Goal: Task Accomplishment & Management: Complete application form

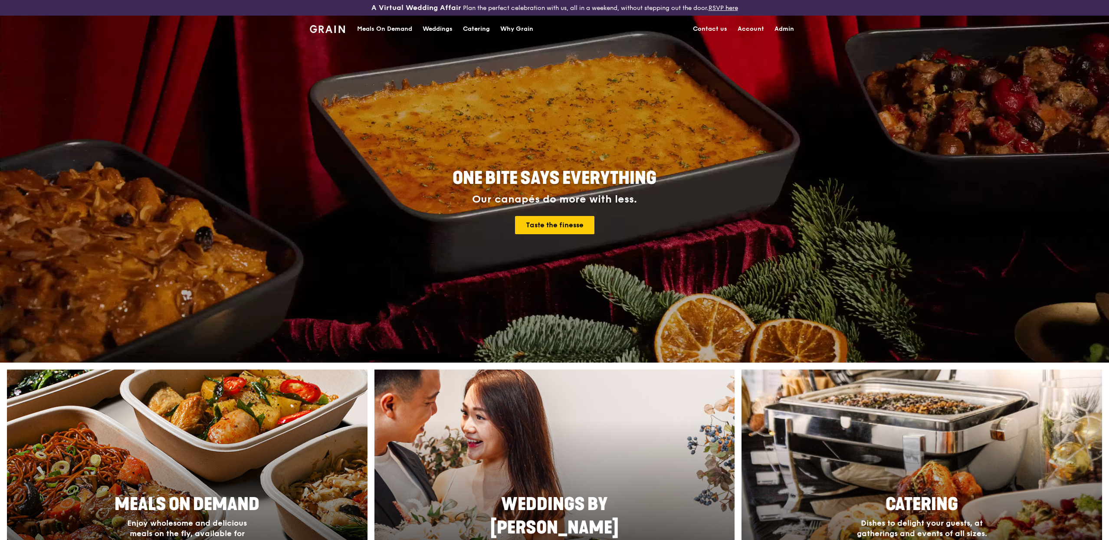
click at [390, 28] on div "Meals On Demand" at bounding box center [384, 29] width 55 height 26
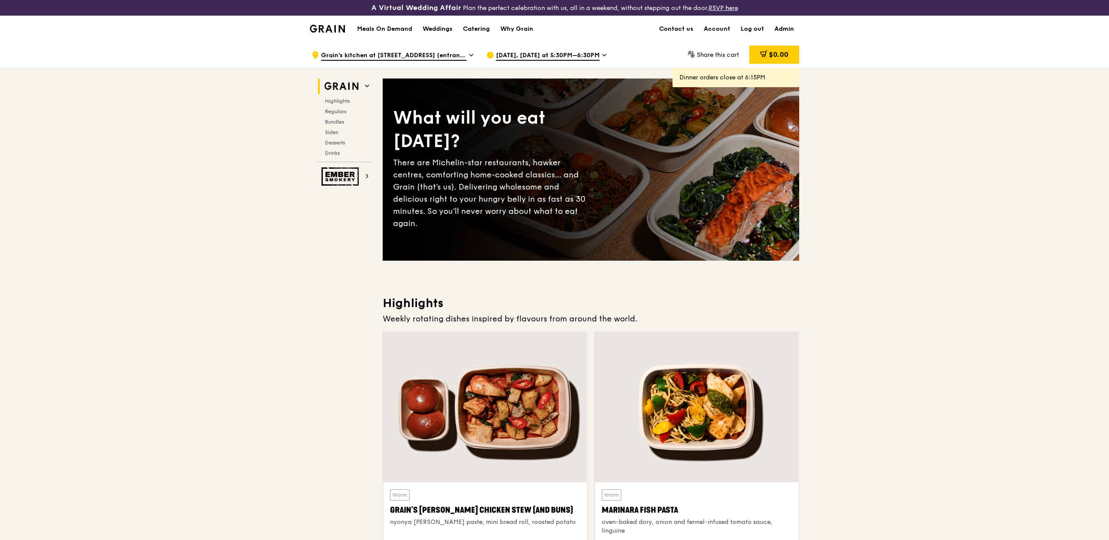
click at [779, 31] on link "Admin" at bounding box center [784, 29] width 30 height 26
select select "100"
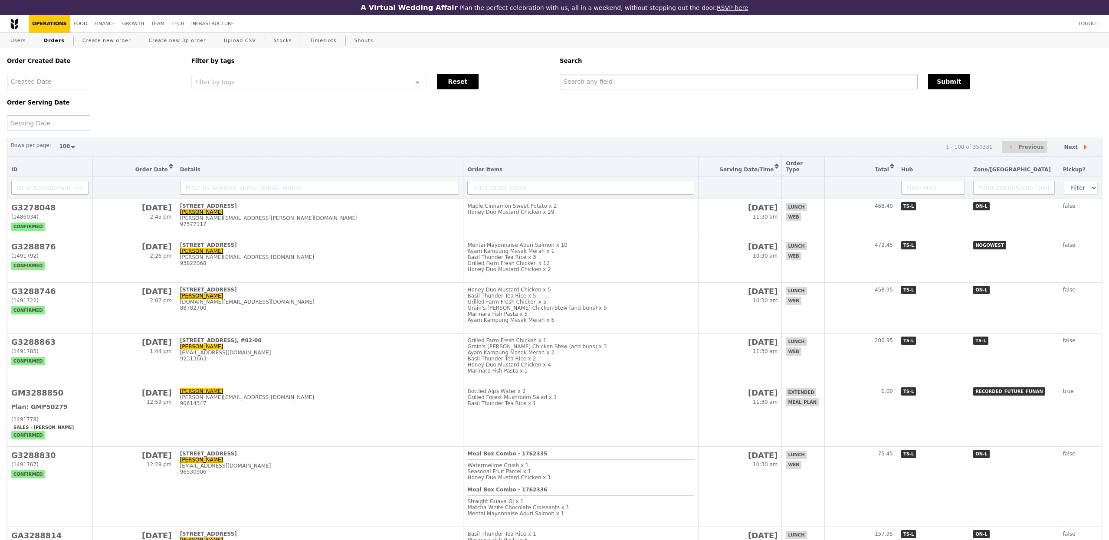
click at [609, 84] on input "text" at bounding box center [739, 82] width 358 height 16
paste input "[PERSON_NAME][EMAIL_ADDRESS][PERSON_NAME][DOMAIN_NAME]"
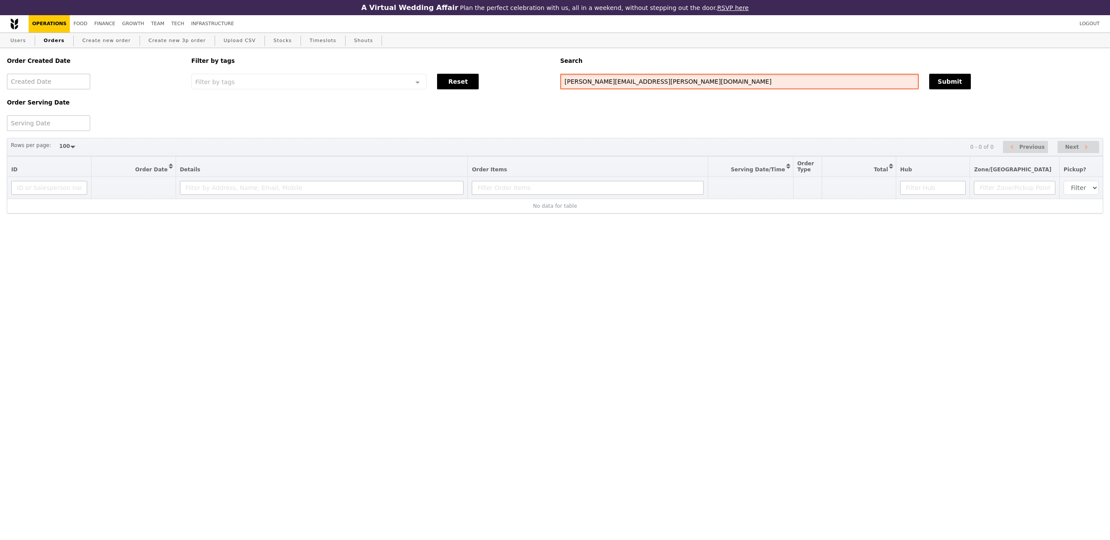
click at [630, 87] on input "[PERSON_NAME][EMAIL_ADDRESS][PERSON_NAME][DOMAIN_NAME]" at bounding box center [739, 82] width 359 height 16
click at [652, 89] on div "[PERSON_NAME][EMAIL_ADDRESS][PERSON_NAME][DOMAIN_NAME]" at bounding box center [739, 82] width 369 height 16
click at [652, 89] on input "[PERSON_NAME][EMAIL_ADDRESS][PERSON_NAME][DOMAIN_NAME]" at bounding box center [739, 82] width 359 height 16
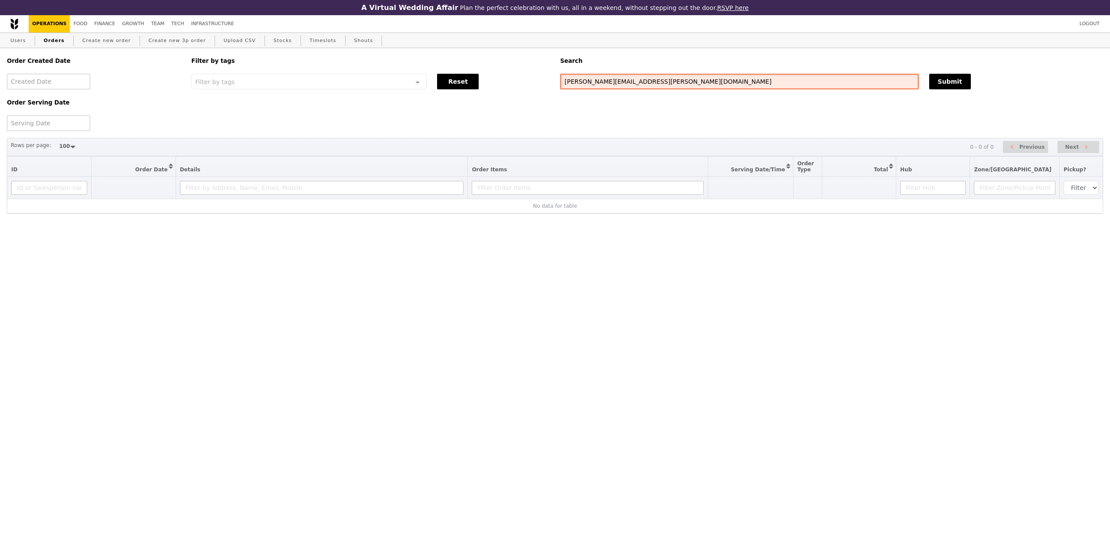
click at [652, 89] on input "[PERSON_NAME][EMAIL_ADDRESS][PERSON_NAME][DOMAIN_NAME]" at bounding box center [739, 82] width 359 height 16
paste input "G3284098"
type input "G3284098"
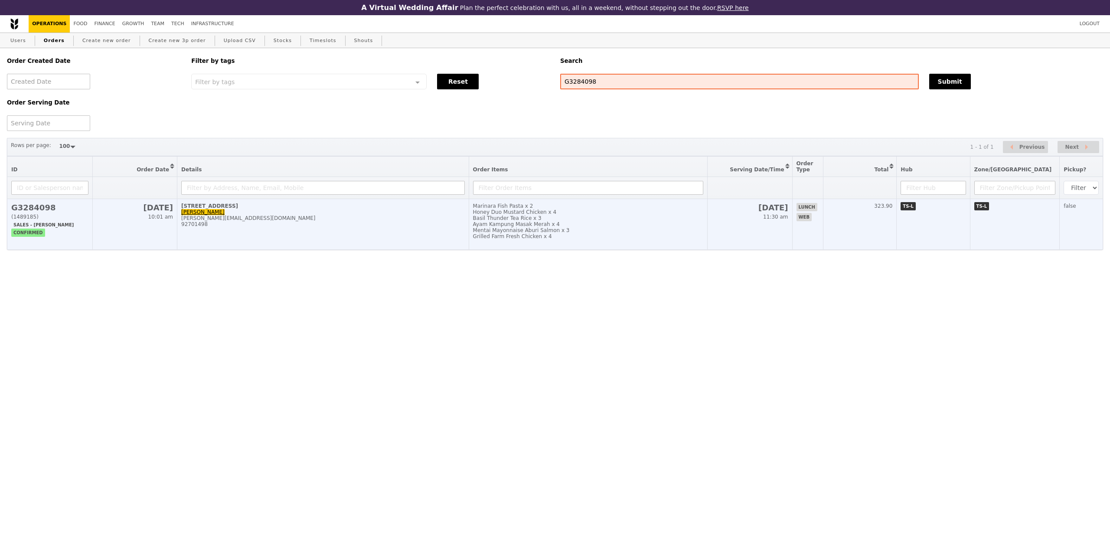
click at [416, 227] on div "92701498" at bounding box center [323, 224] width 284 height 6
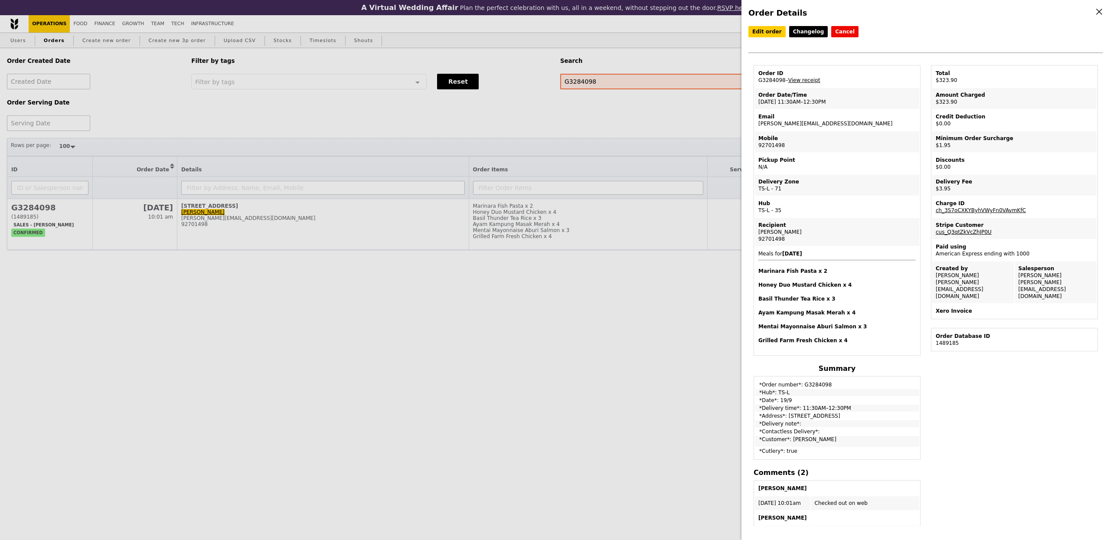
scroll to position [99, 0]
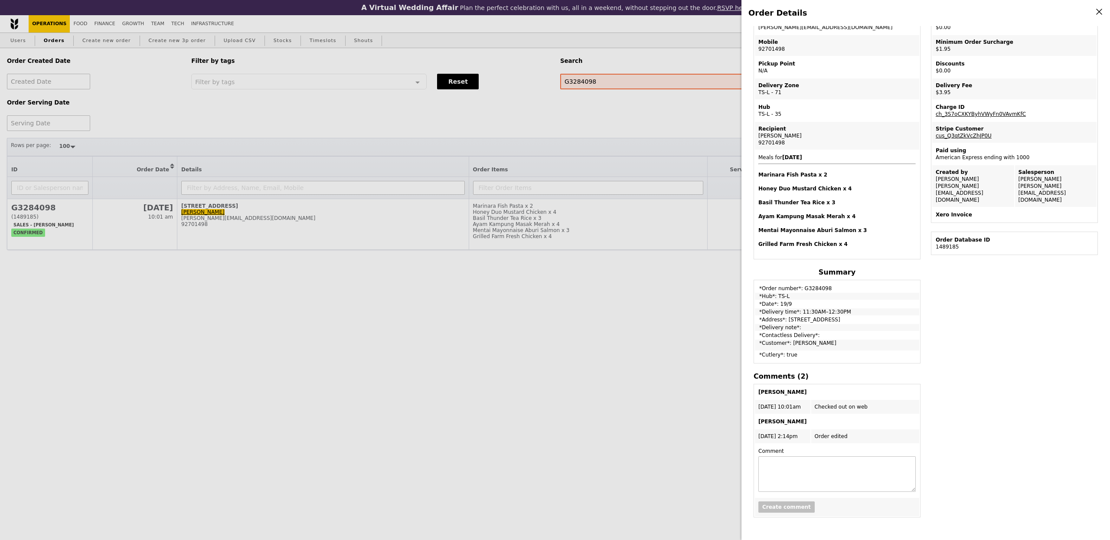
click at [233, 137] on div "Order Details Edit order Changelog Cancel Order ID G3284098 – View receipt Orde…" at bounding box center [555, 270] width 1110 height 540
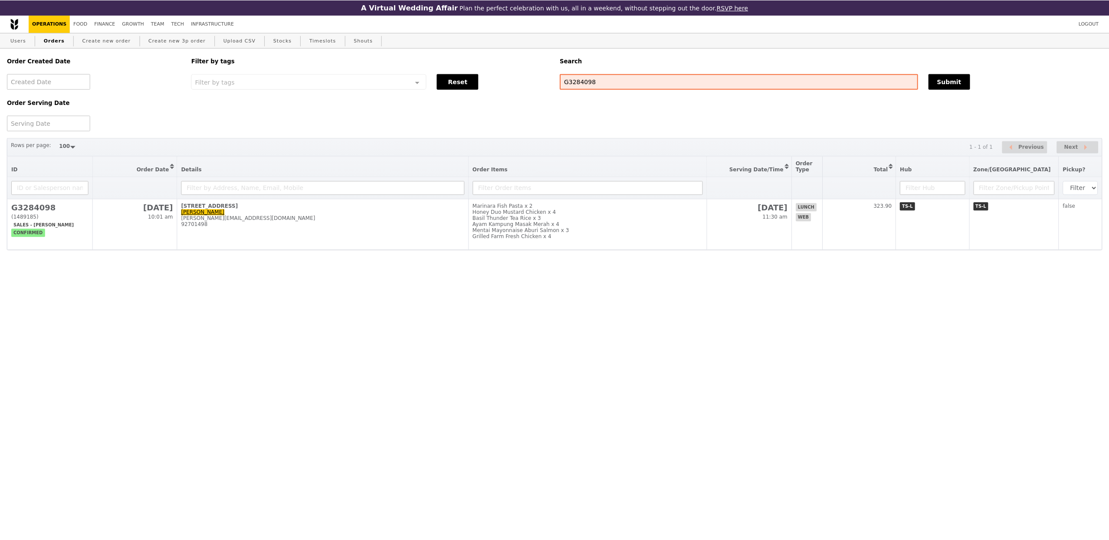
scroll to position [150, 0]
click at [82, 43] on link "Create new order" at bounding box center [107, 41] width 56 height 16
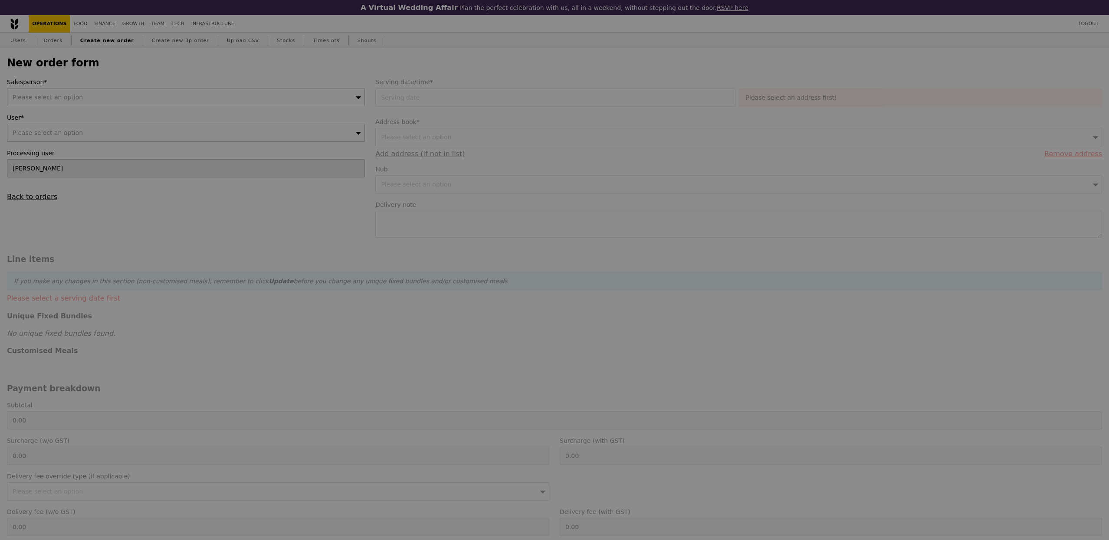
type input "Confirm"
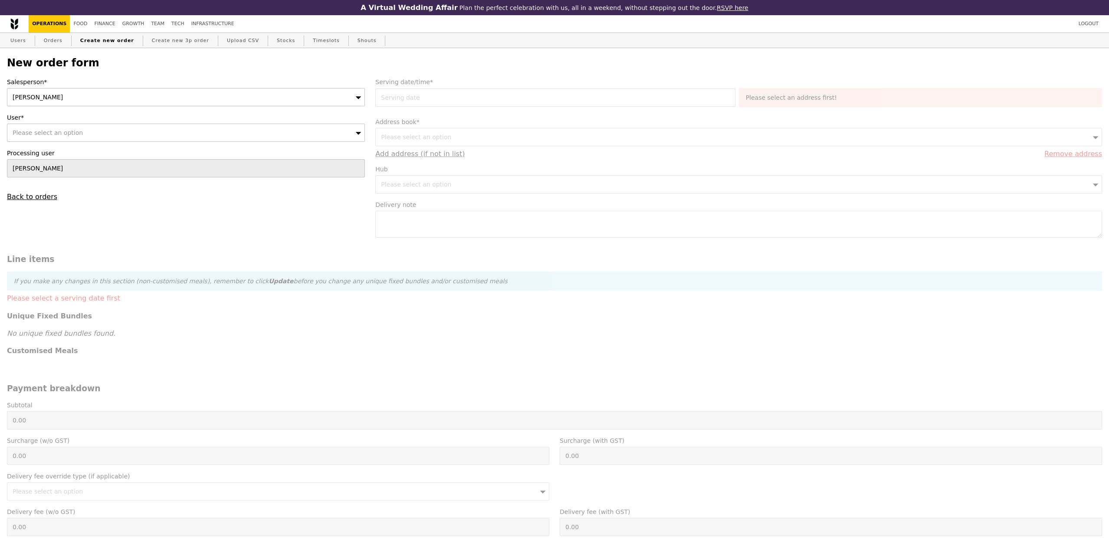
click at [119, 131] on div "Please select an option" at bounding box center [186, 133] width 358 height 18
type input "[PERSON_NAME][EMAIL_ADDRESS][PERSON_NAME][DOMAIN_NAME]"
type input "Confirm"
type input "[PERSON_NAME][EMAIL_ADDRESS][PERSON_NAME][DOMAIN_NAME]"
type input "Confirm"
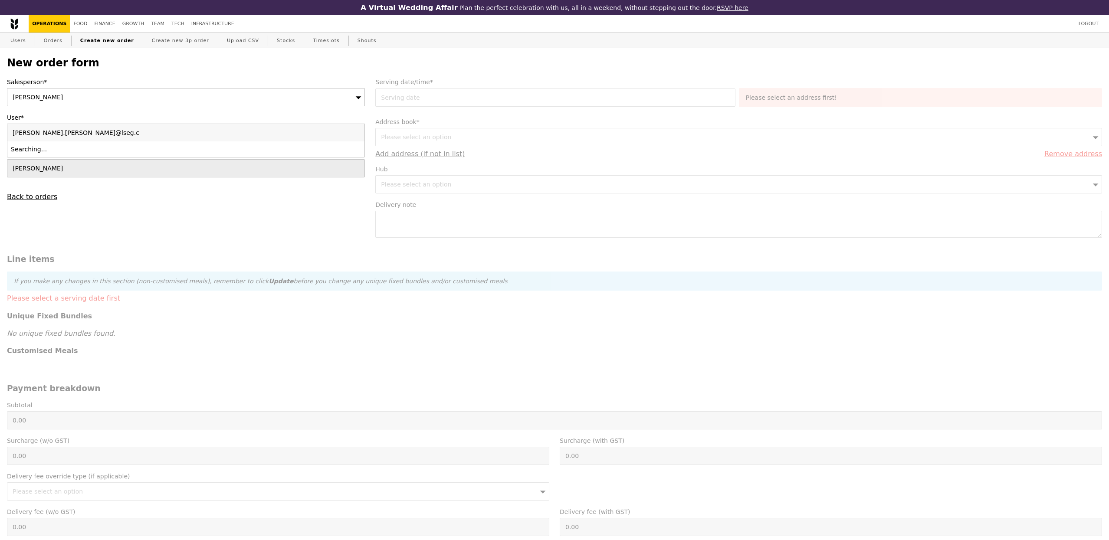
type input "[PERSON_NAME].[PERSON_NAME]@lseg."
type input "Confirm"
select select "100"
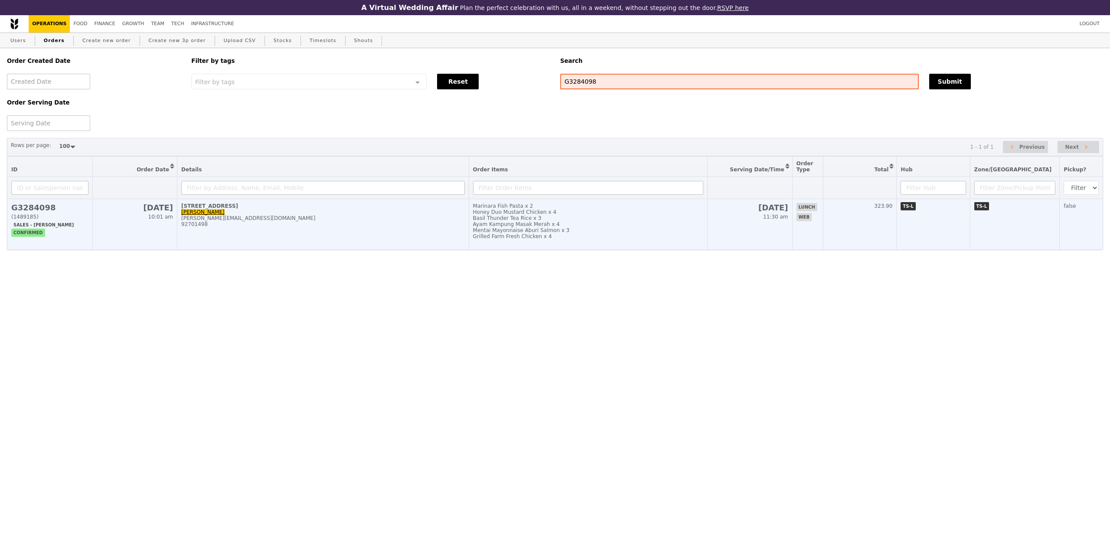
click at [465, 219] on div "[PERSON_NAME][EMAIL_ADDRESS][DOMAIN_NAME]" at bounding box center [323, 218] width 284 height 6
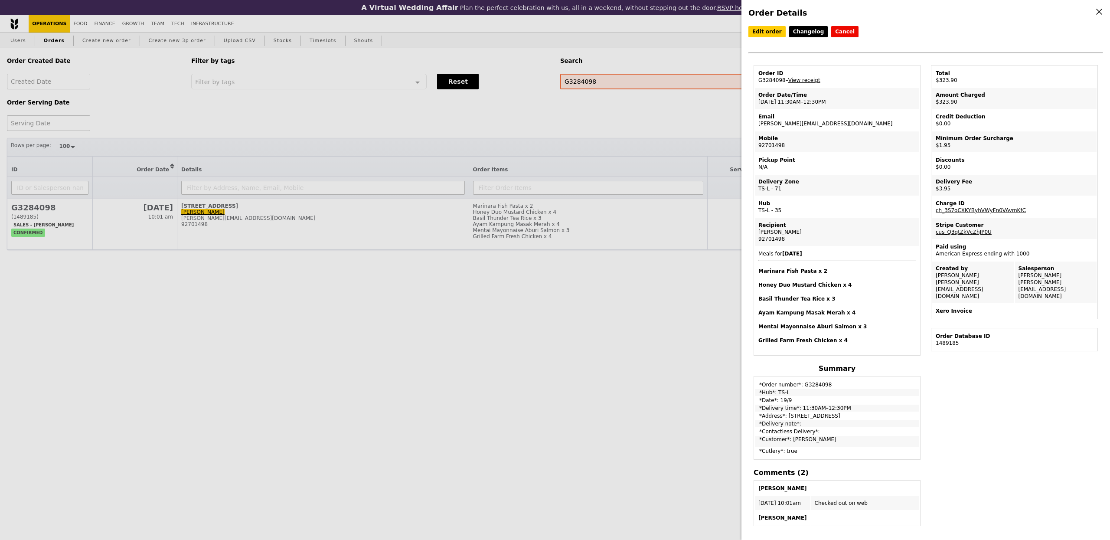
click at [800, 121] on td "Email [EMAIL_ADDRESS][DOMAIN_NAME]" at bounding box center [837, 120] width 164 height 21
copy td "[PERSON_NAME][EMAIL_ADDRESS][DOMAIN_NAME]"
click at [290, 124] on div "Order Details Edit order Changelog Cancel Order ID G3284098 – View receipt Orde…" at bounding box center [555, 270] width 1110 height 540
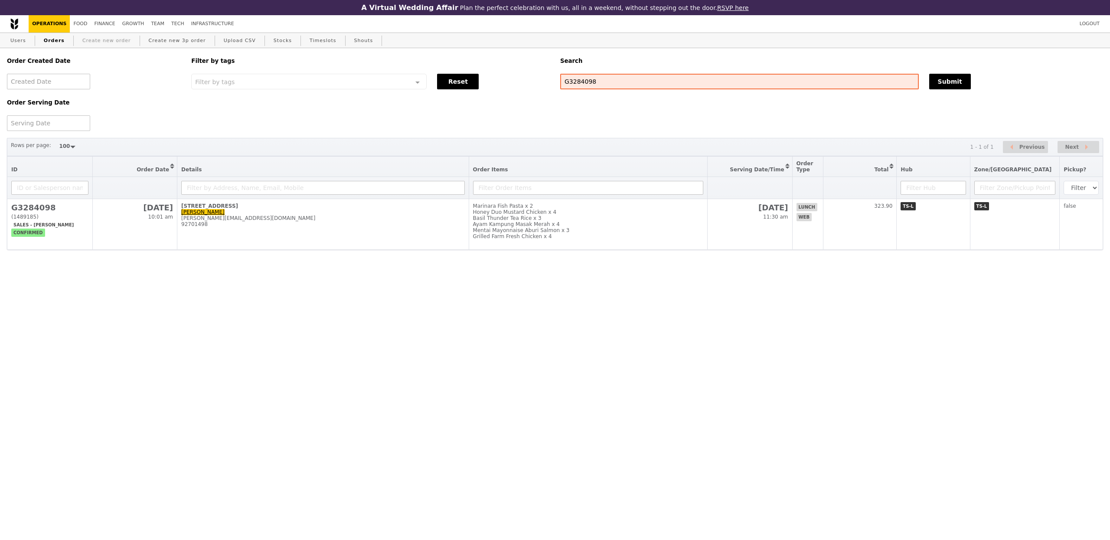
click at [111, 43] on link "Create new order" at bounding box center [107, 41] width 56 height 16
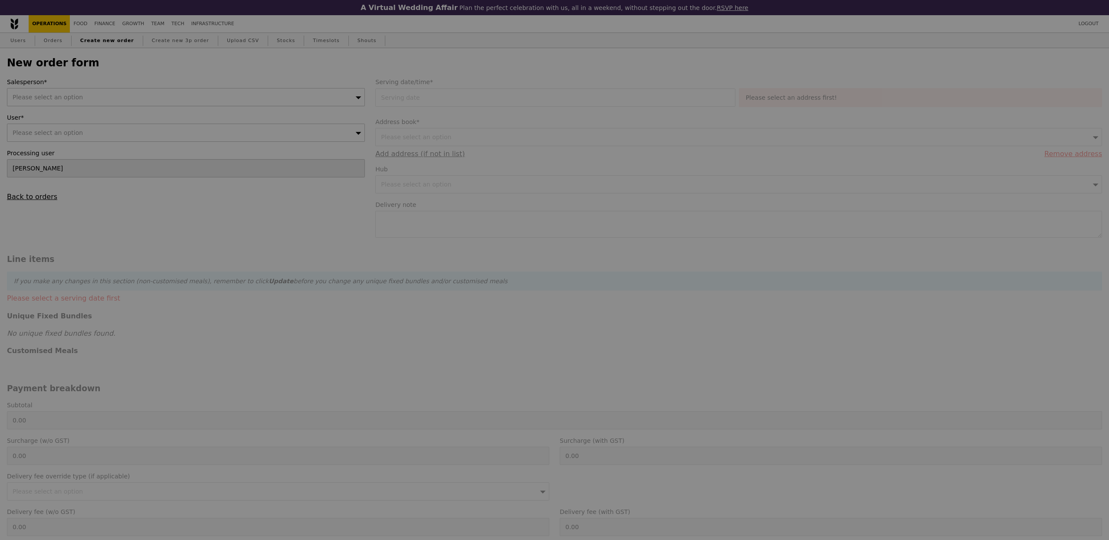
type input "Confirm"
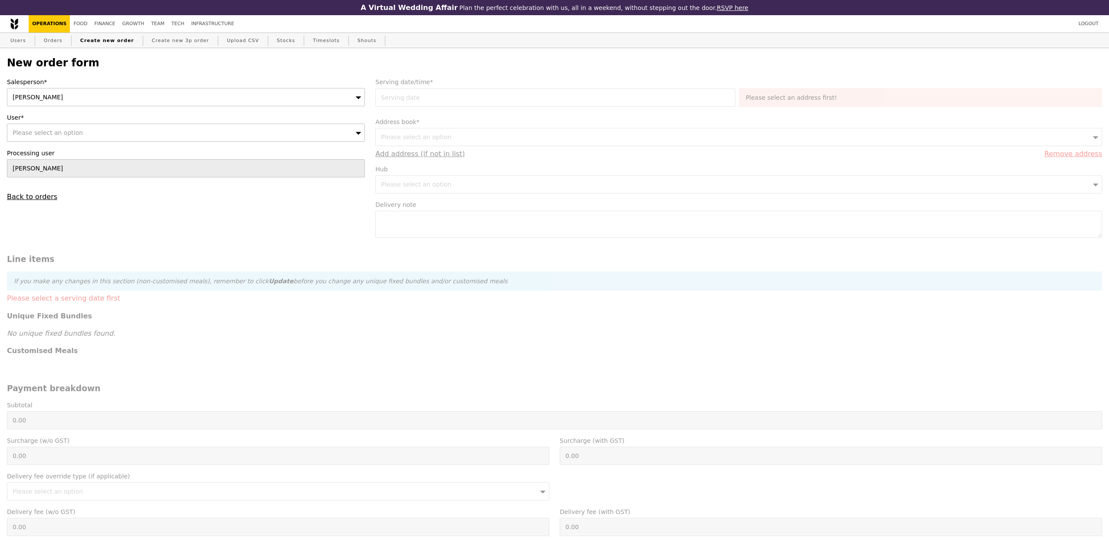
click at [121, 135] on div "Please select an option" at bounding box center [186, 133] width 358 height 18
type input "[PERSON_NAME][EMAIL_ADDRESS][DOMAIN_NAME]"
type input "Confirm"
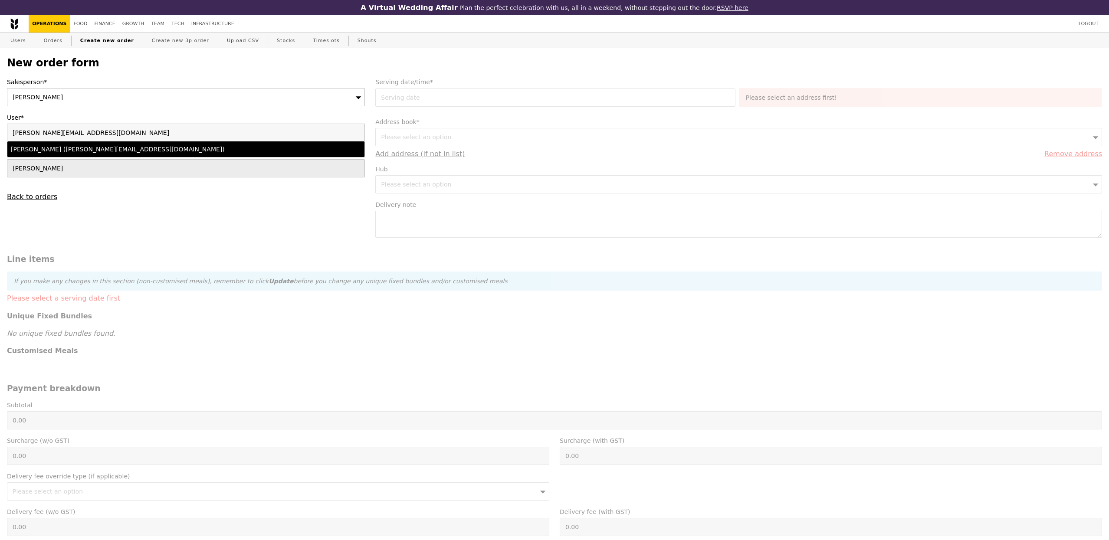
type input "[PERSON_NAME][EMAIL_ADDRESS][DOMAIN_NAME]"
click at [42, 143] on li "[PERSON_NAME] ([PERSON_NAME][EMAIL_ADDRESS][DOMAIN_NAME])" at bounding box center [185, 149] width 357 height 16
type input "Loading..."
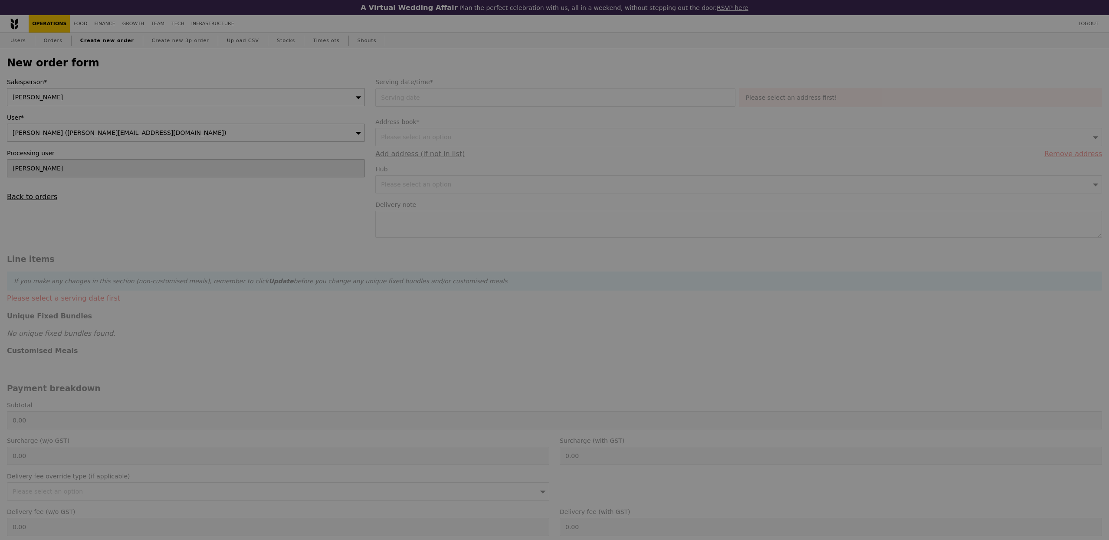
type input "1.79"
type input "1.95"
type input "10.87"
type input "11.85"
type input "13.80"
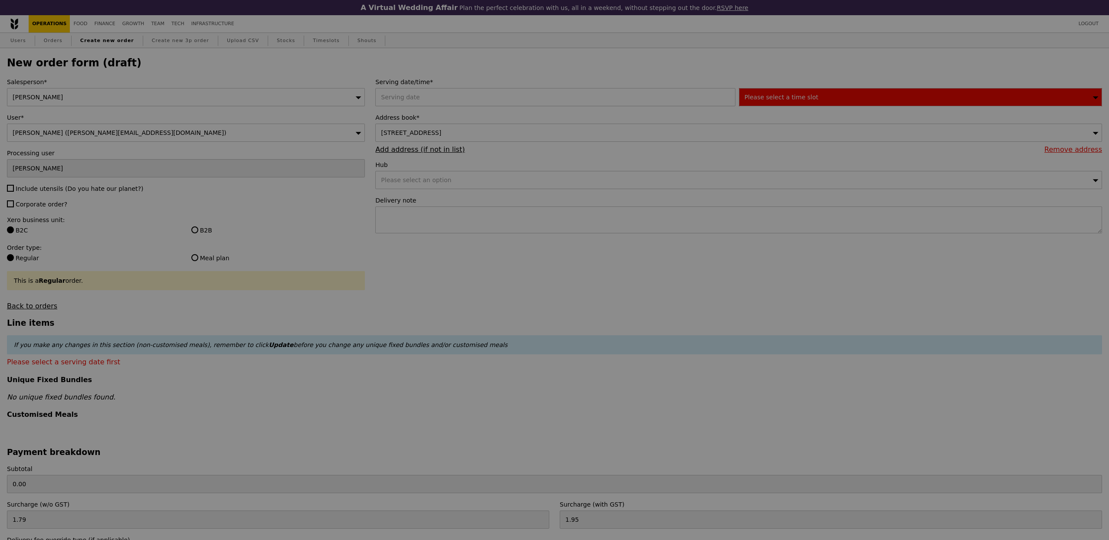
type input "Confirm"
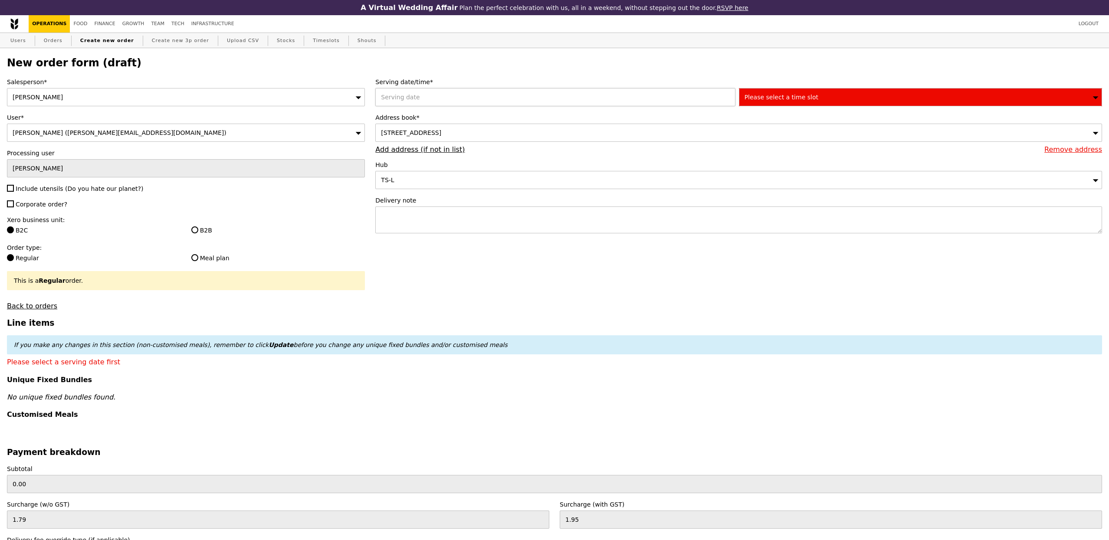
click at [445, 101] on div at bounding box center [556, 97] width 363 height 18
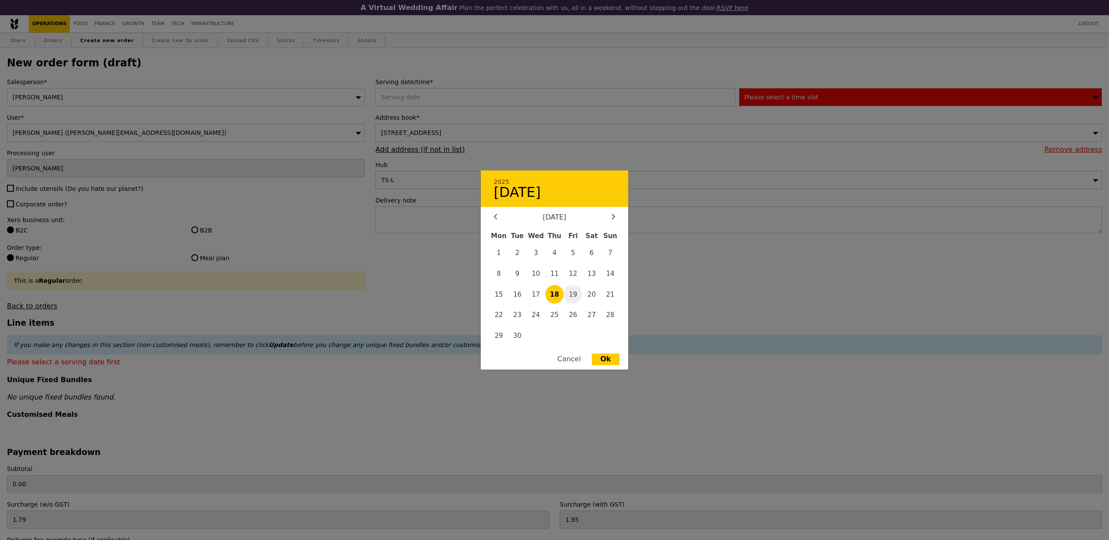
click at [573, 289] on span "19" at bounding box center [572, 294] width 19 height 19
type input "[DATE]"
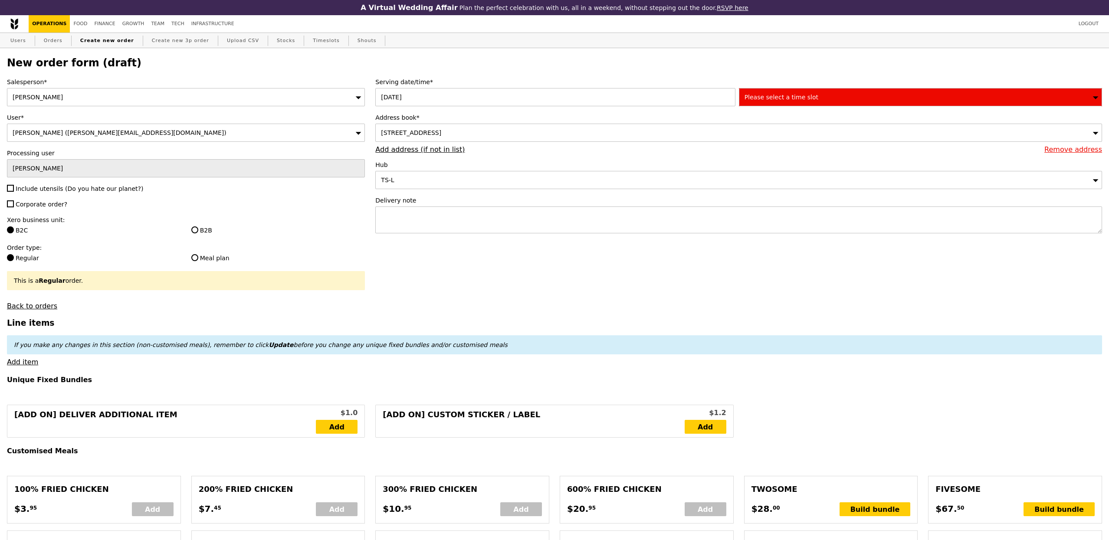
click at [843, 107] on div "Serving date/time* [DATE] Please select a time slot Address book* [STREET_ADDRE…" at bounding box center [738, 160] width 737 height 164
click at [842, 104] on div "Please select a time slot" at bounding box center [920, 97] width 363 height 18
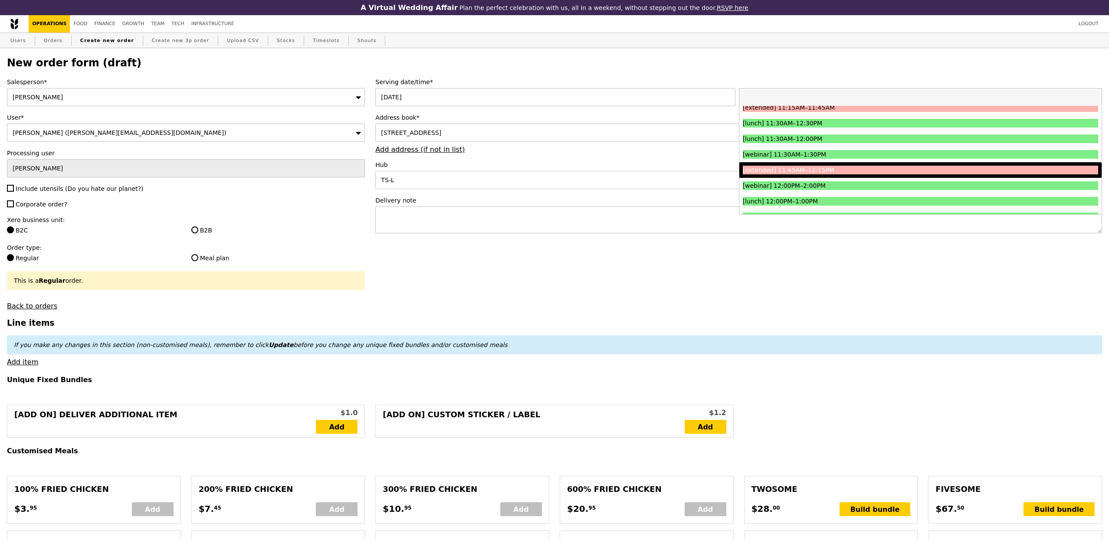
scroll to position [320, 0]
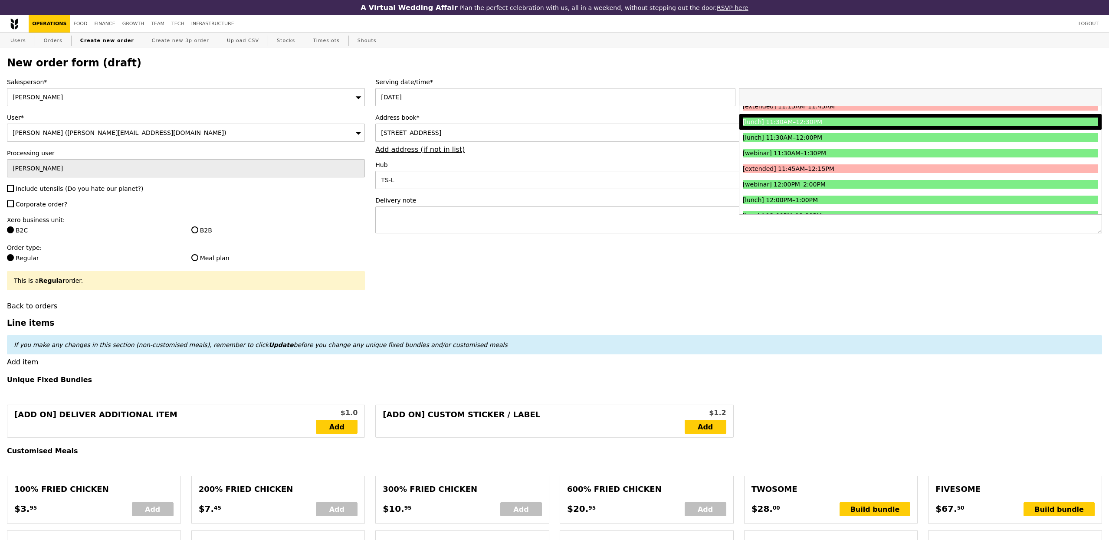
click at [833, 126] on li "[lunch] 11:30AM–12:30PM" at bounding box center [920, 122] width 362 height 16
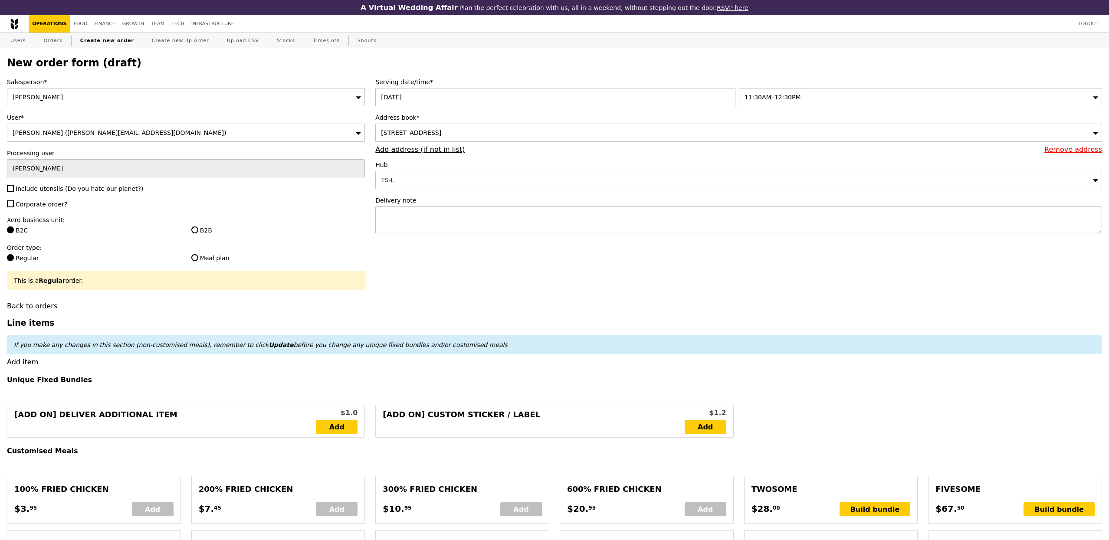
type input "Confirm"
click at [207, 231] on label "B2B" at bounding box center [278, 230] width 174 height 9
click at [198, 231] on input "B2B" at bounding box center [194, 229] width 7 height 7
radio input "true"
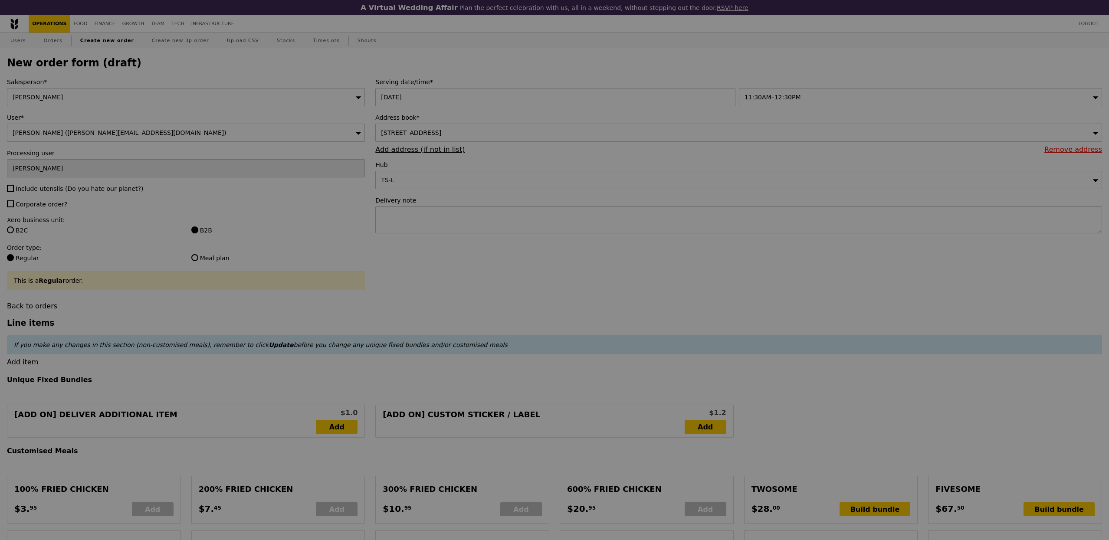
type input "Confirm"
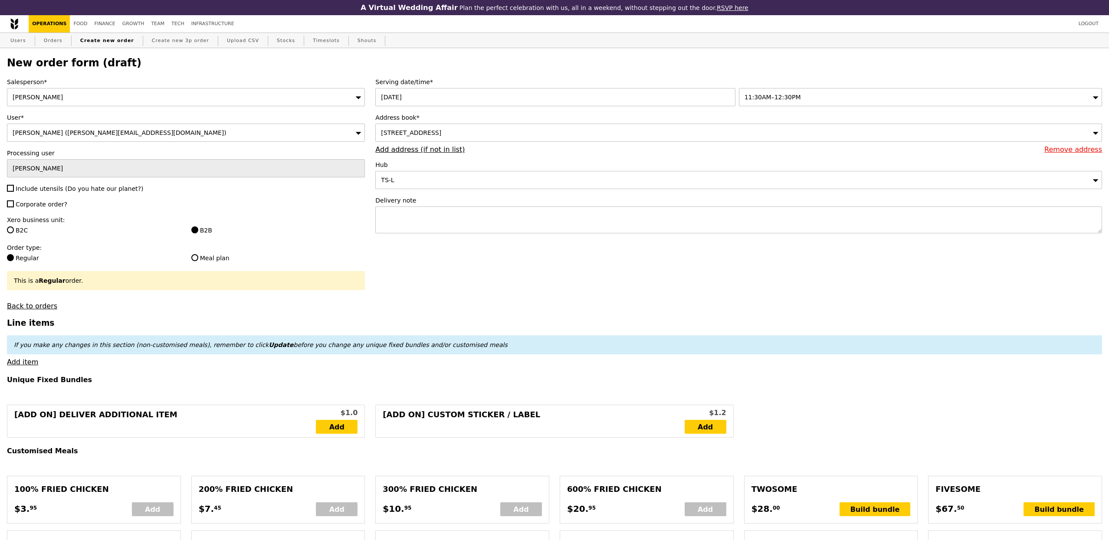
click at [68, 192] on span "Include utensils (Do you hate our planet?)" at bounding box center [80, 188] width 128 height 7
click at [14, 192] on input "Include utensils (Do you hate our planet?)" at bounding box center [10, 188] width 7 height 7
checkbox input "true"
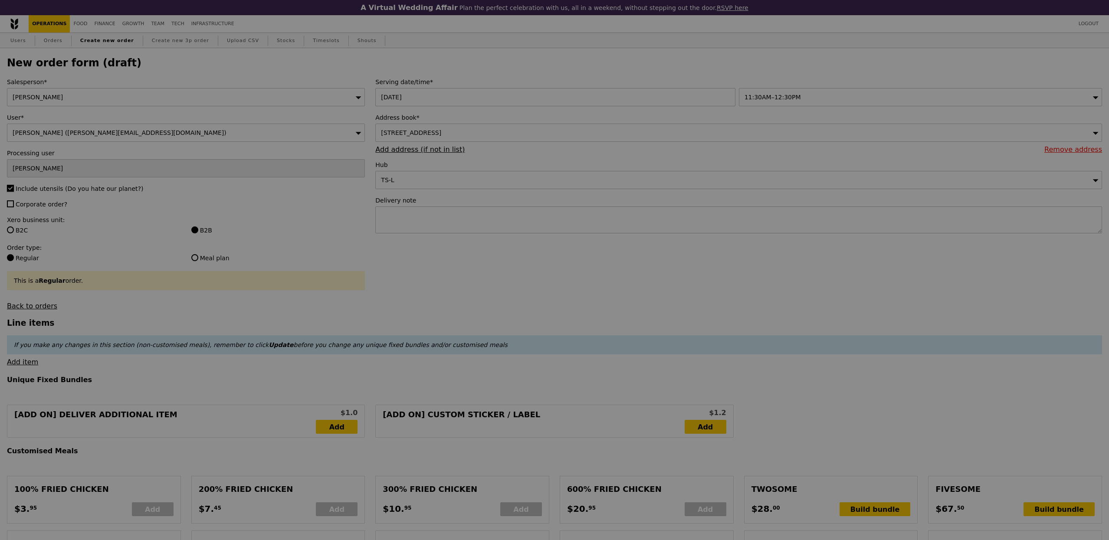
type input "Confirm"
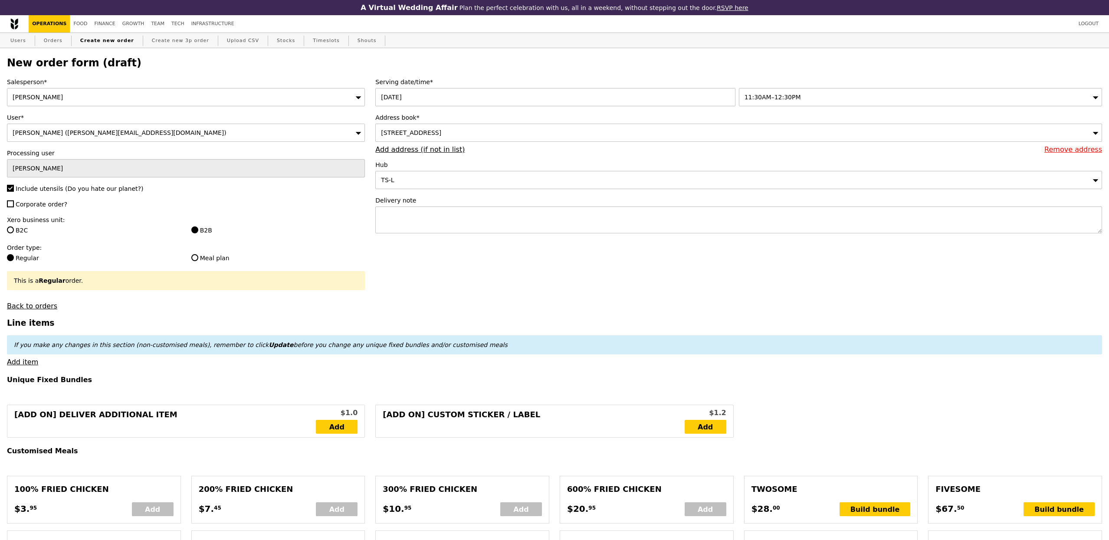
click at [50, 208] on span "Corporate order?" at bounding box center [42, 204] width 52 height 7
click at [14, 207] on input "Corporate order?" at bounding box center [10, 203] width 7 height 7
checkbox input "true"
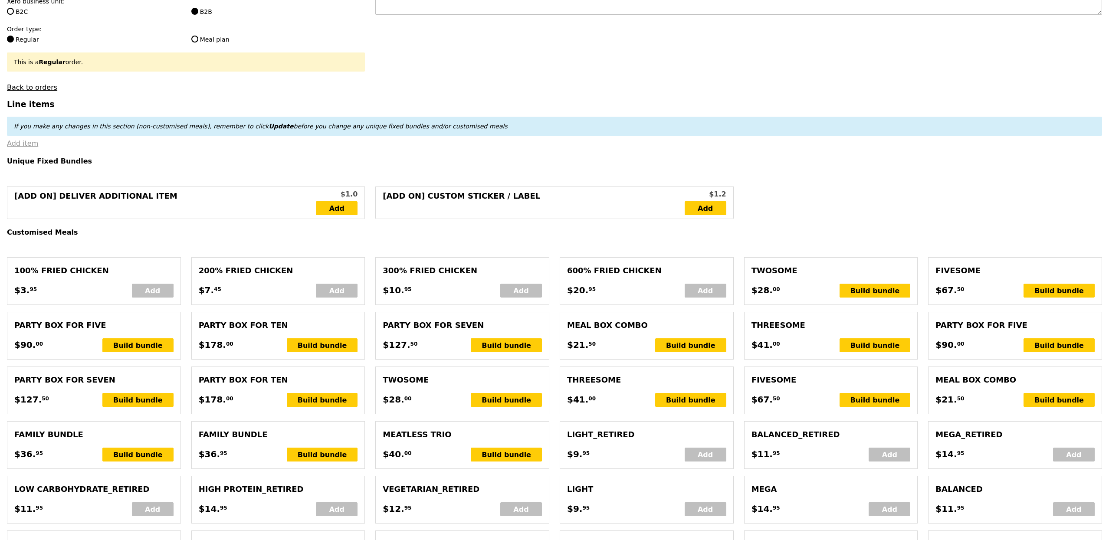
click at [32, 147] on link "Add item" at bounding box center [22, 143] width 31 height 8
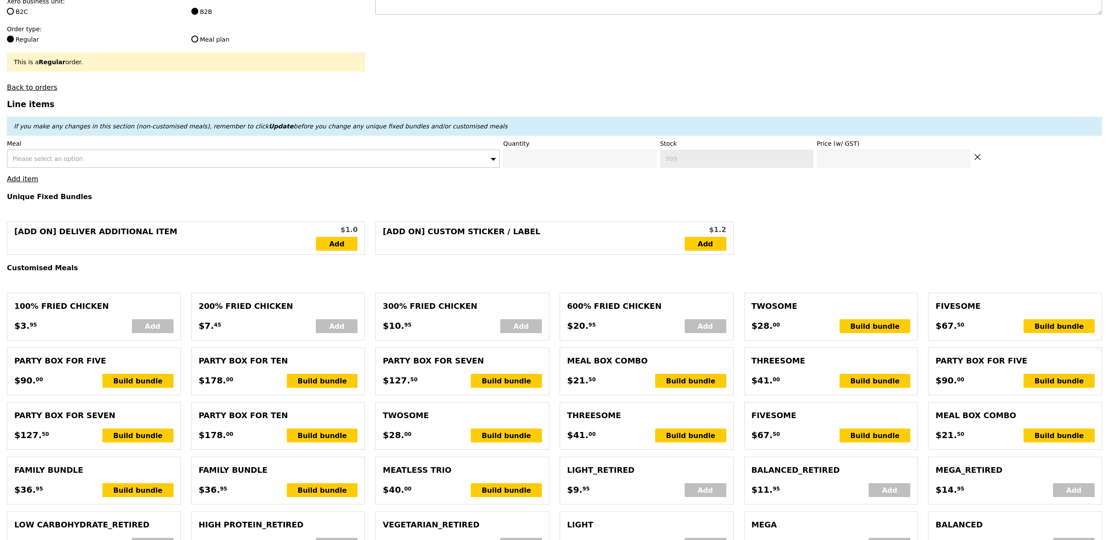
click at [180, 163] on div "Please select an option" at bounding box center [253, 159] width 493 height 18
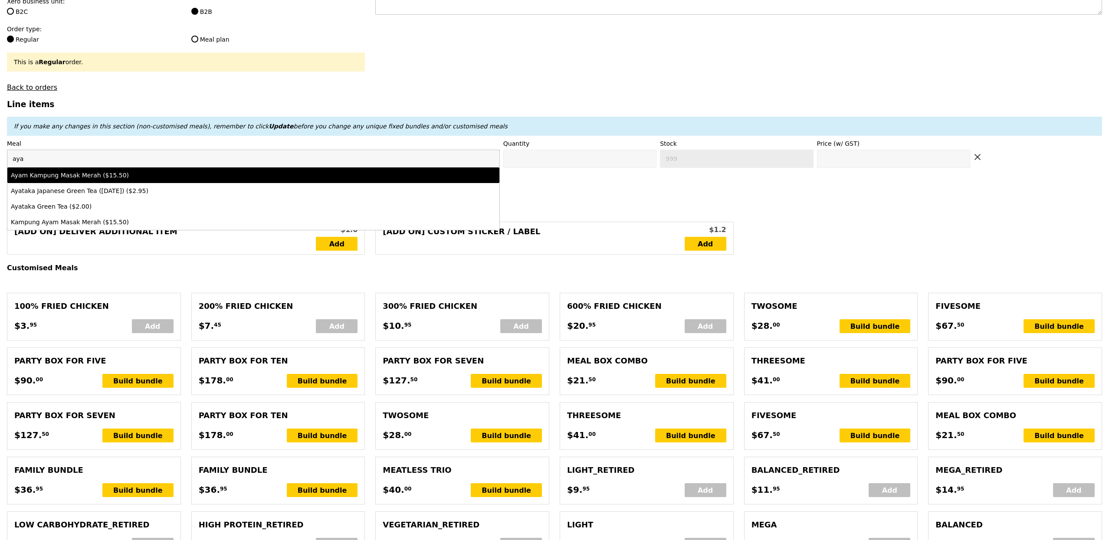
type input "aya"
click at [187, 174] on div "Ayam Kampung Masak Merah ($15.50)" at bounding box center [192, 175] width 363 height 9
type input "Confirm anyway"
type input "0"
type input "474"
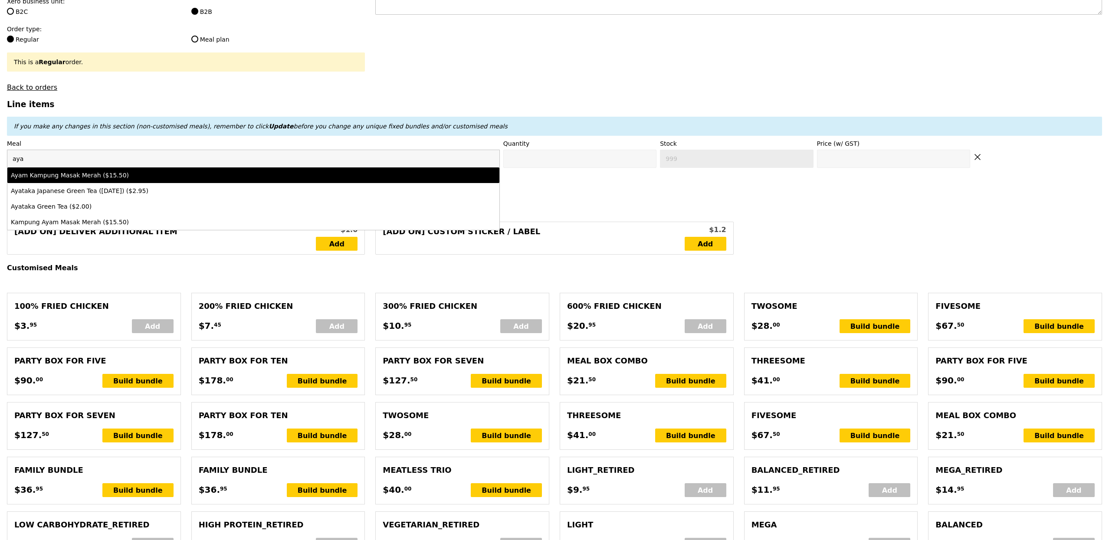
type input "15.5"
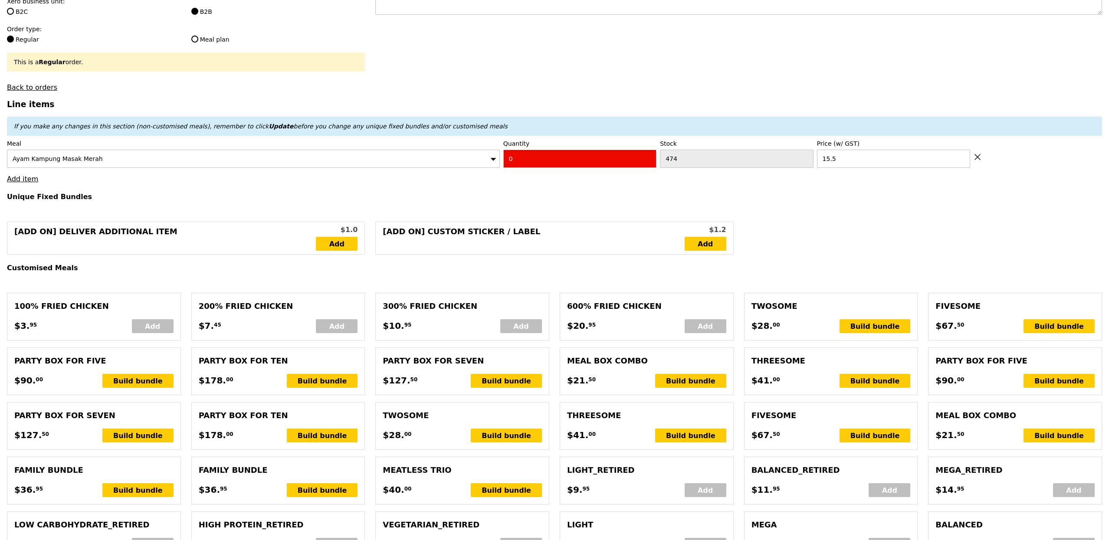
click at [580, 167] on input "0" at bounding box center [579, 159] width 153 height 18
type input "Confirm"
type input "1"
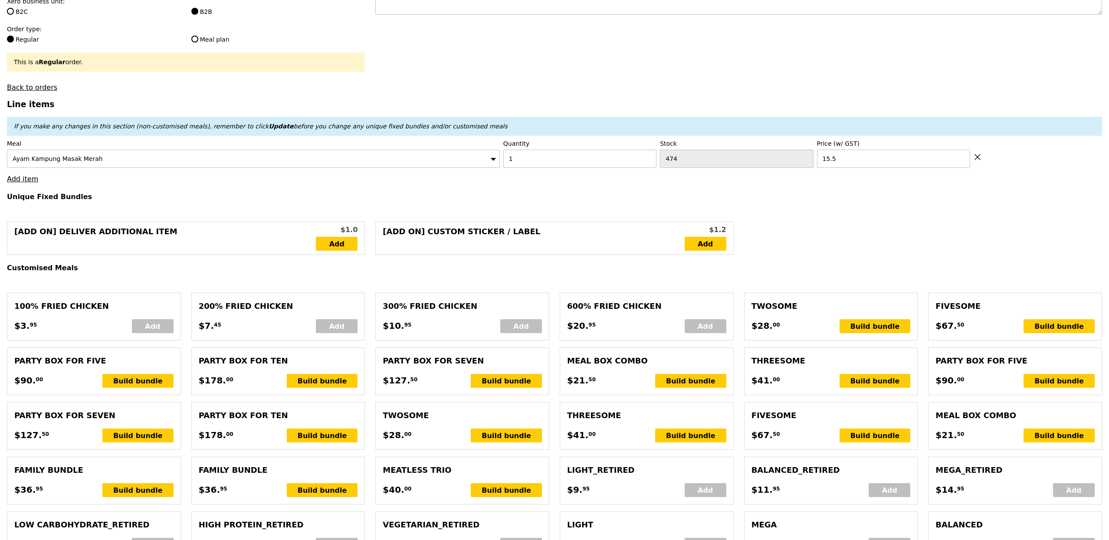
type input "Loading..."
click at [30, 183] on link "Add item" at bounding box center [22, 179] width 31 height 8
type input "15.50"
type input "9.45"
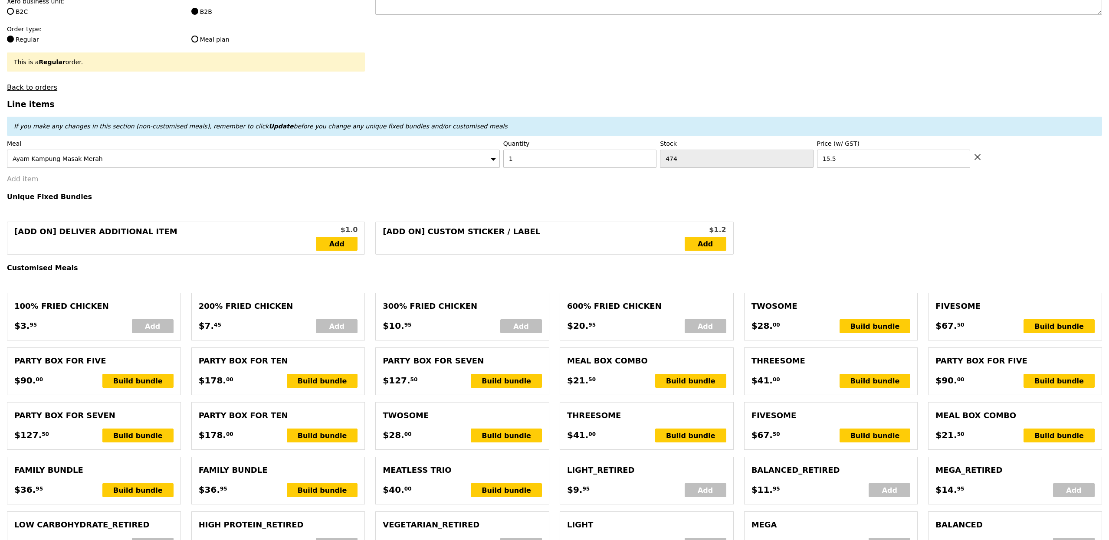
type input "10.30"
type input "27.75"
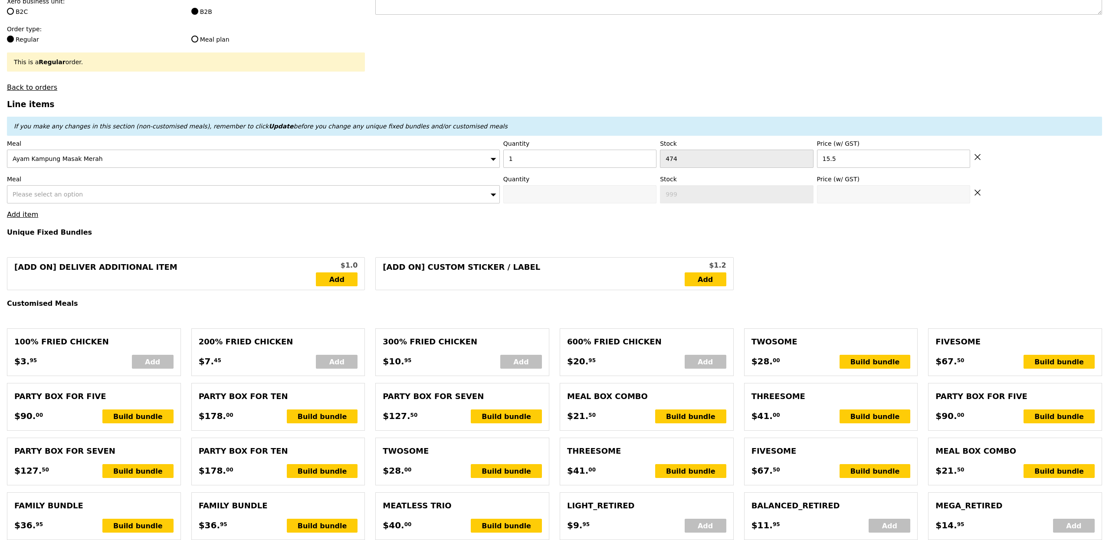
type input "Confirm"
click at [65, 183] on label "Meal" at bounding box center [253, 179] width 493 height 9
click at [65, 189] on div "Please select an option" at bounding box center [253, 194] width 493 height 18
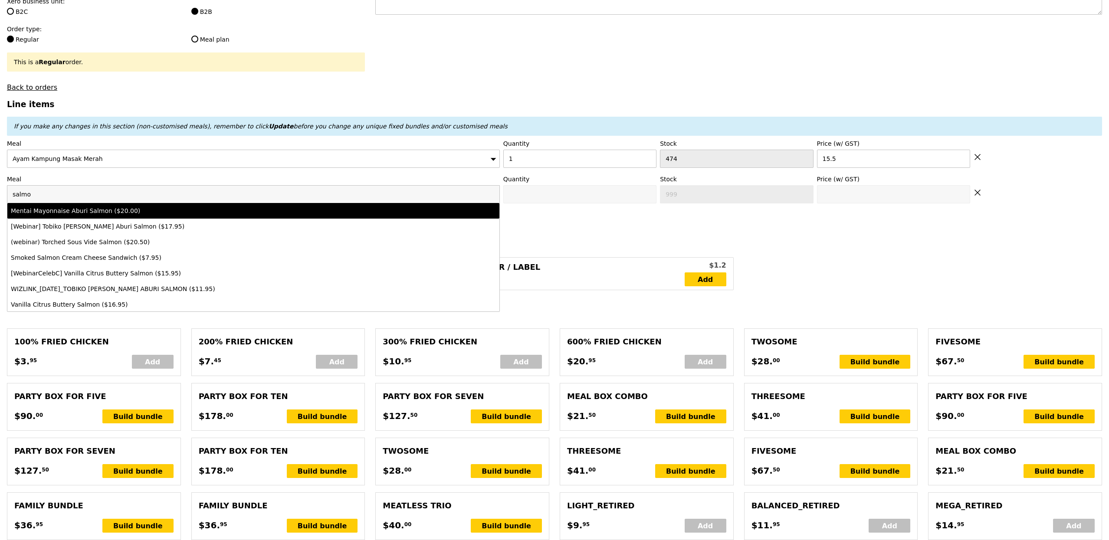
type input "salmo"
click at [135, 219] on li "Mentai Mayonnaise Aburi Salmon ($20.00)" at bounding box center [253, 211] width 492 height 16
type input "Confirm anyway"
type input "0"
type input "476"
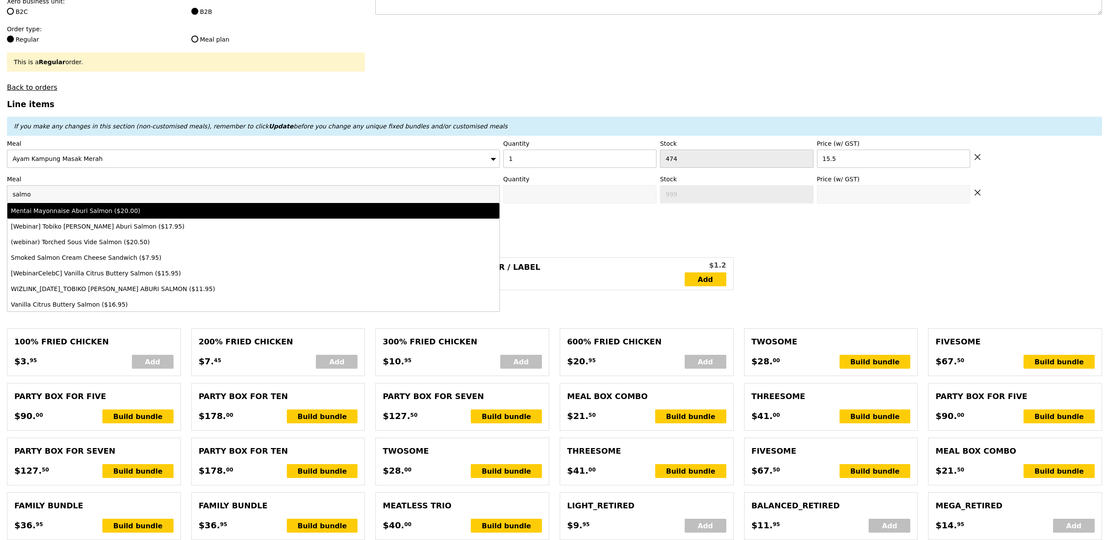
type input "20.0"
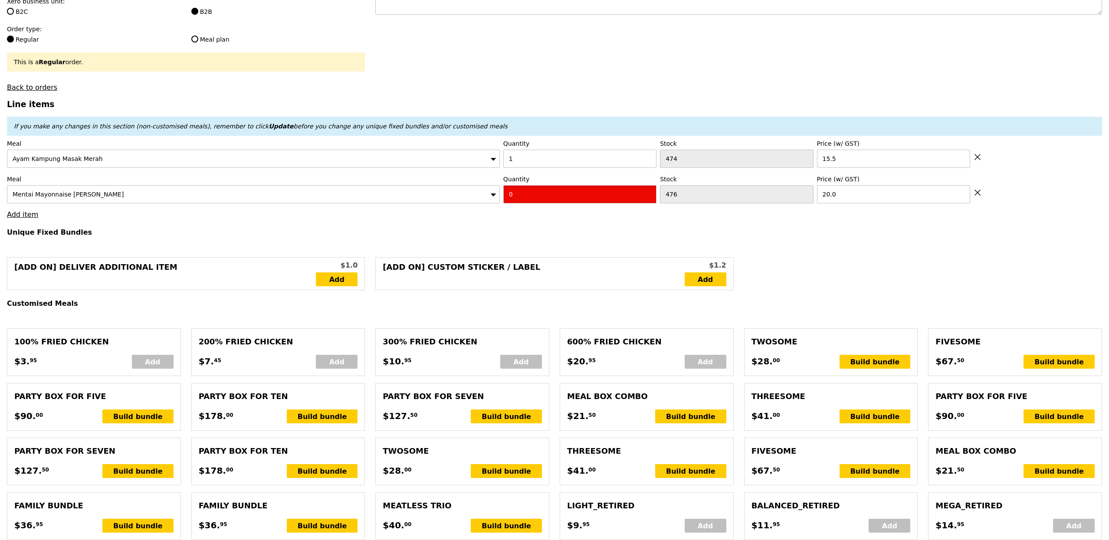
click at [568, 198] on input "0" at bounding box center [579, 194] width 153 height 18
type input "Confirm"
type input "2"
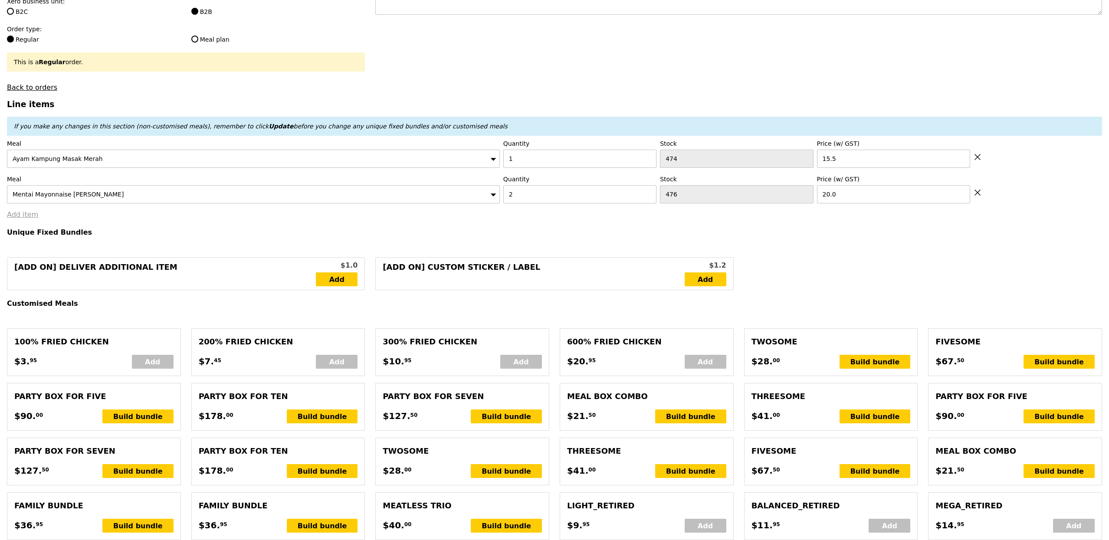
click at [25, 219] on link "Add item" at bounding box center [22, 214] width 31 height 8
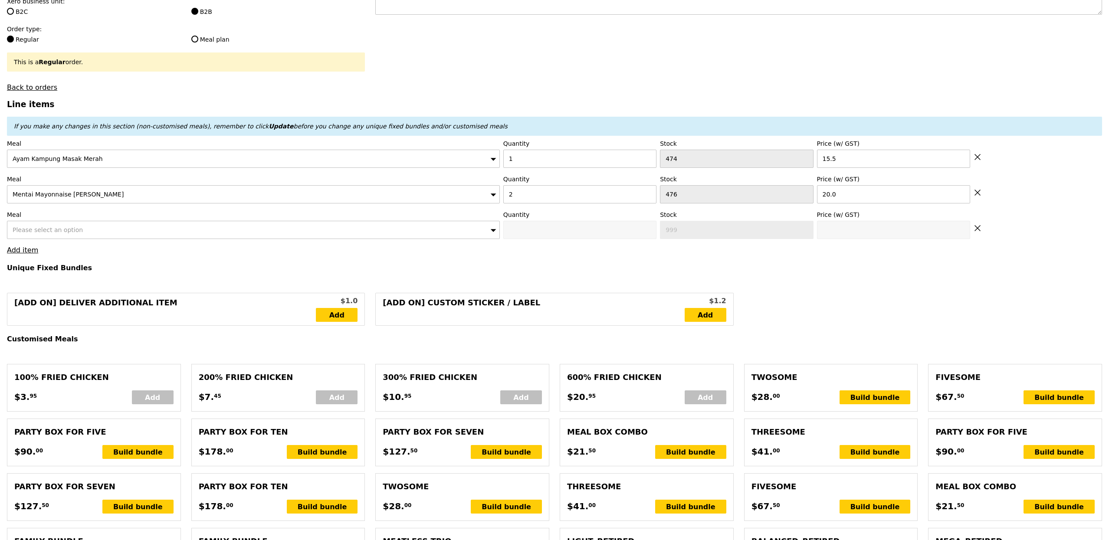
type input "Loading..."
click at [123, 229] on div "Please select an option" at bounding box center [253, 230] width 493 height 18
type input "55.50"
type input "5.78"
type input "6.30"
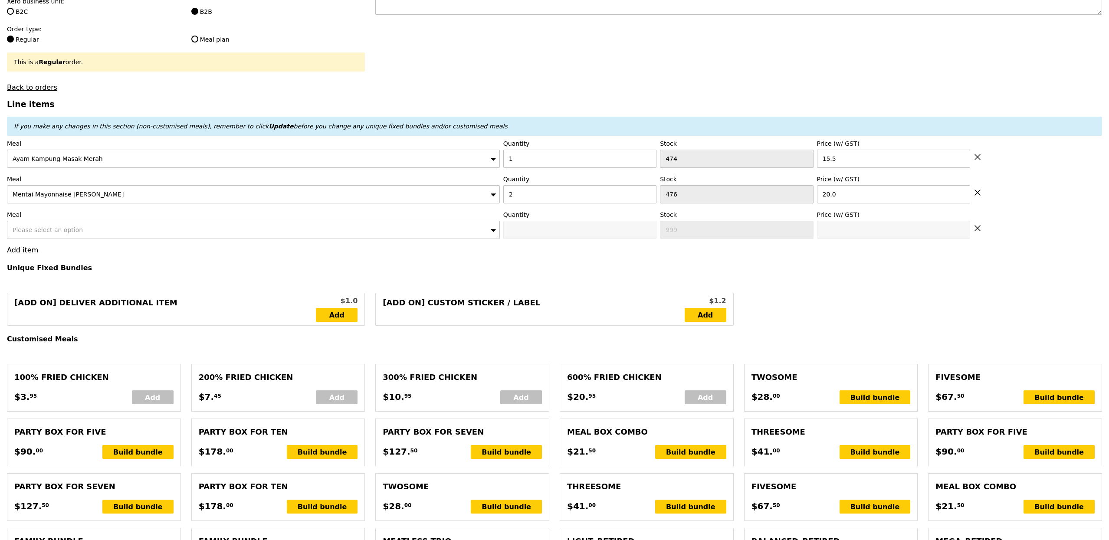
type input "63.75"
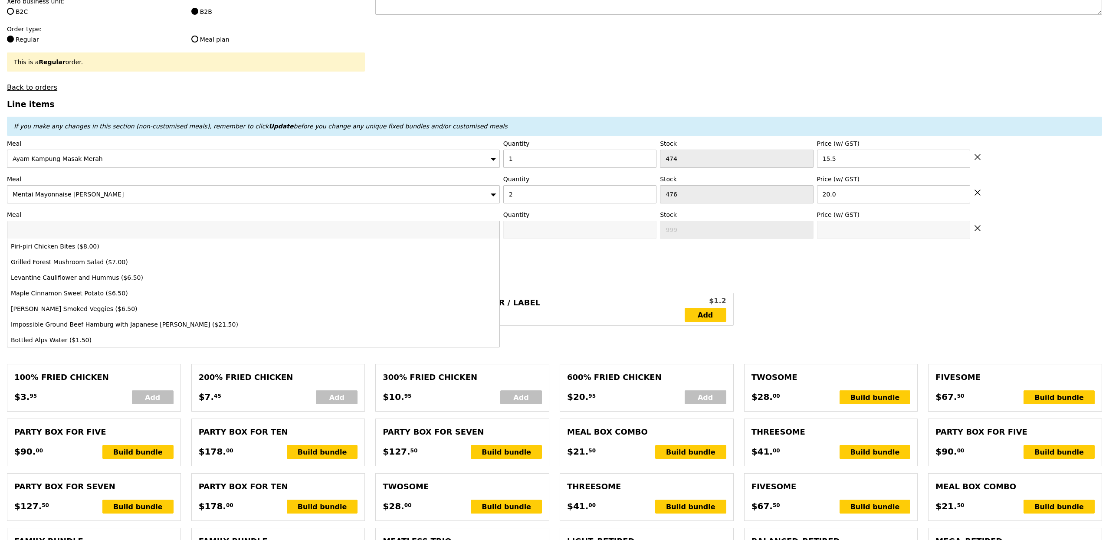
type input "Confirm"
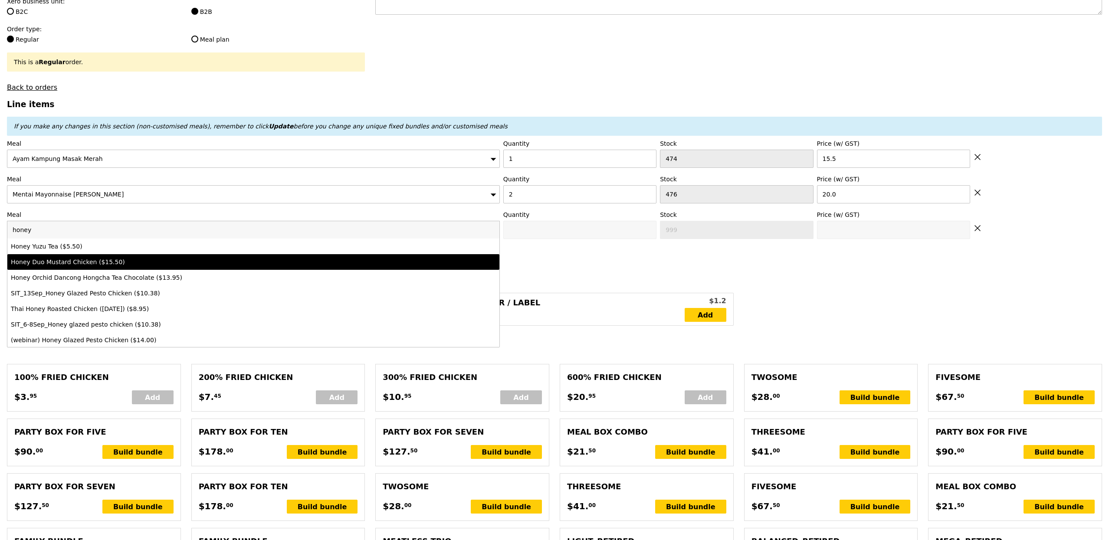
type input "honey"
click at [148, 264] on div "Honey Duo Mustard Chicken ($15.50)" at bounding box center [192, 262] width 363 height 9
type input "Confirm anyway"
type input "0"
type input "433"
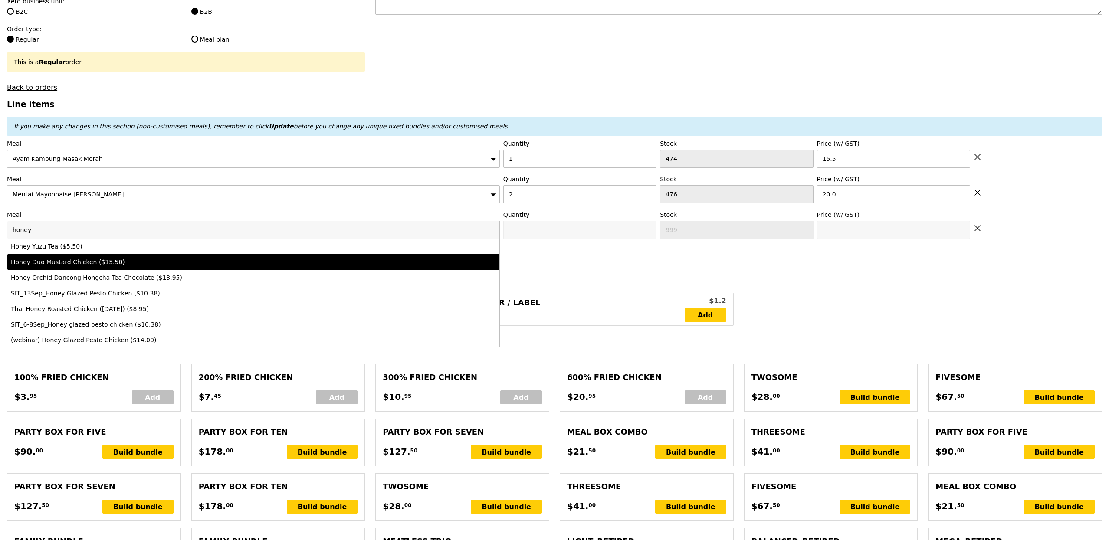
type input "15.5"
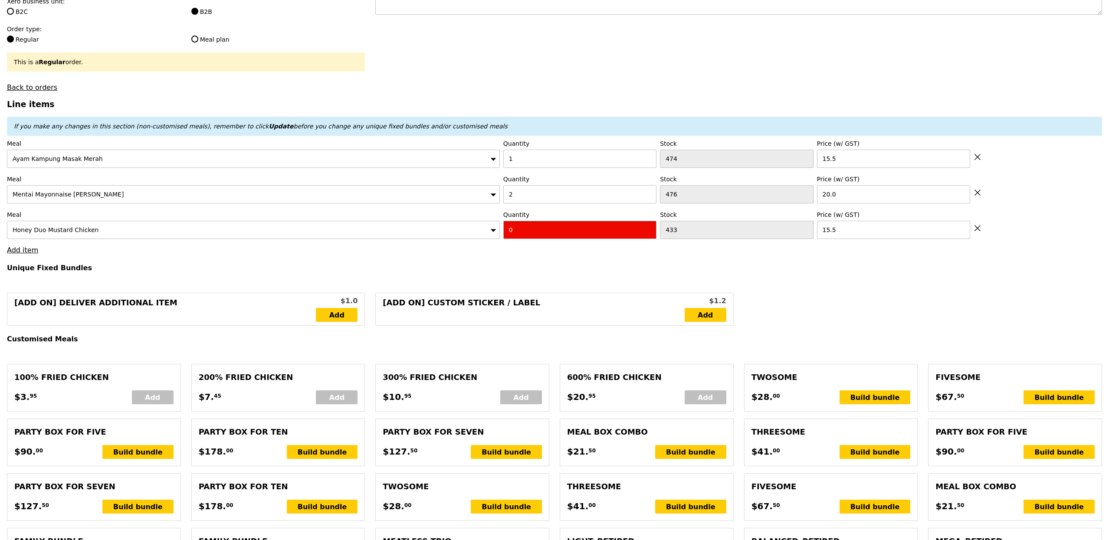
click at [552, 236] on input "0" at bounding box center [579, 230] width 153 height 18
type input "Confirm"
type input "2"
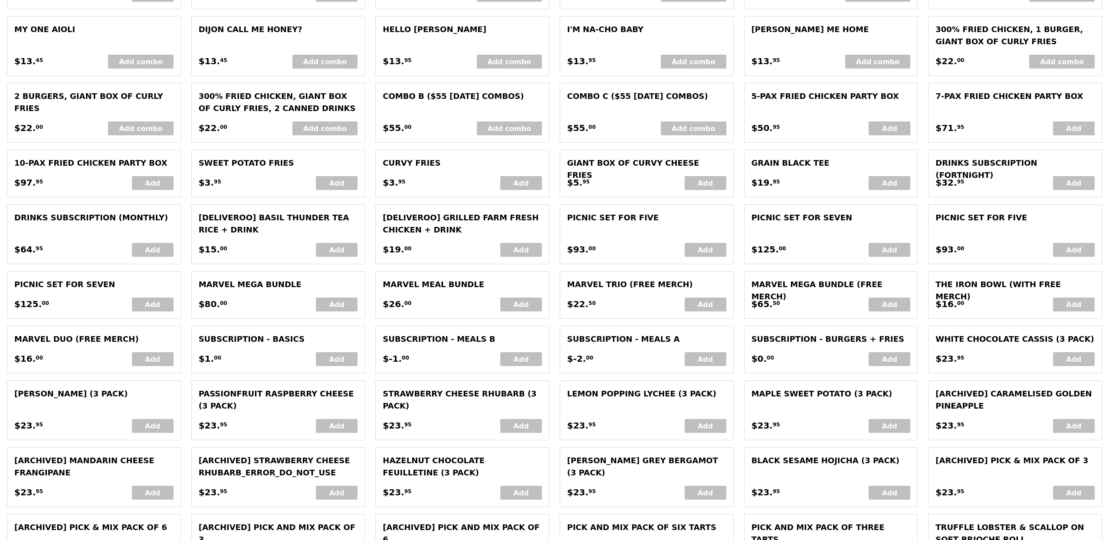
scroll to position [1734, 0]
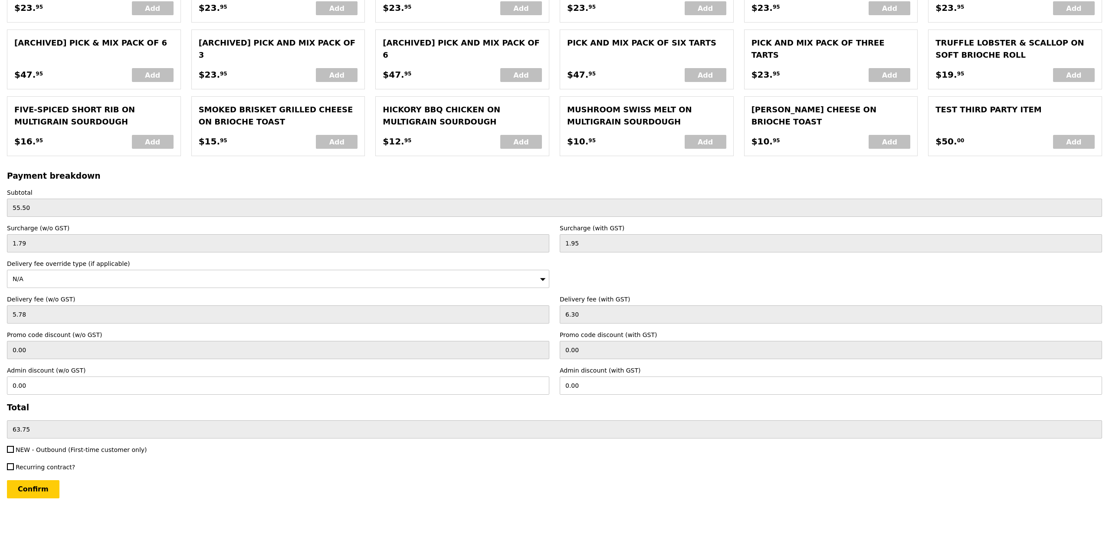
type input "Loading..."
type input "86.50"
type input "3.62"
type input "3.95"
type input "92.40"
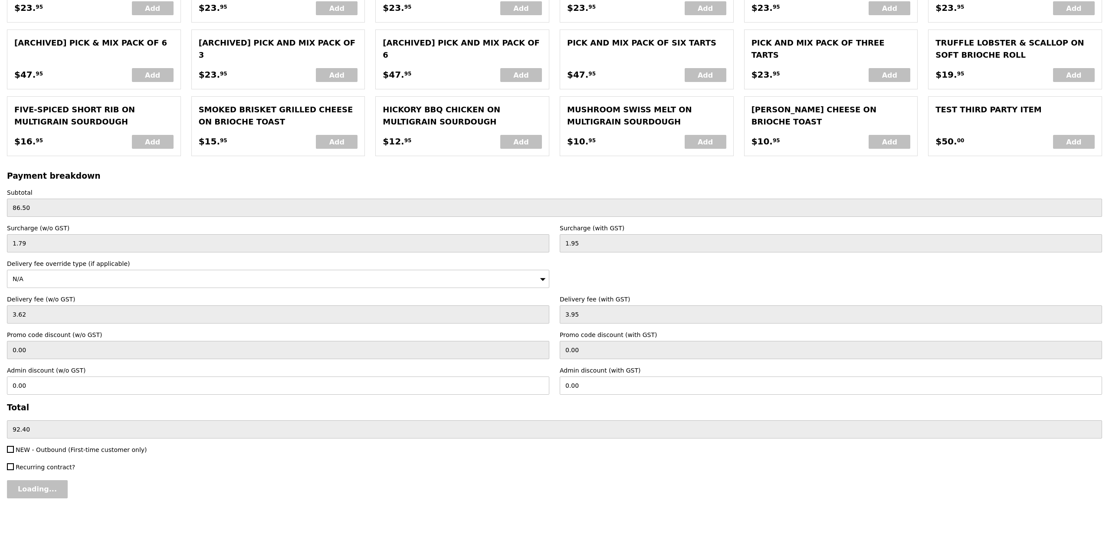
type input "Confirm"
click at [712, 386] on input "0.00" at bounding box center [831, 385] width 542 height 18
type input "5.9"
type input "5.41"
type input "86.50"
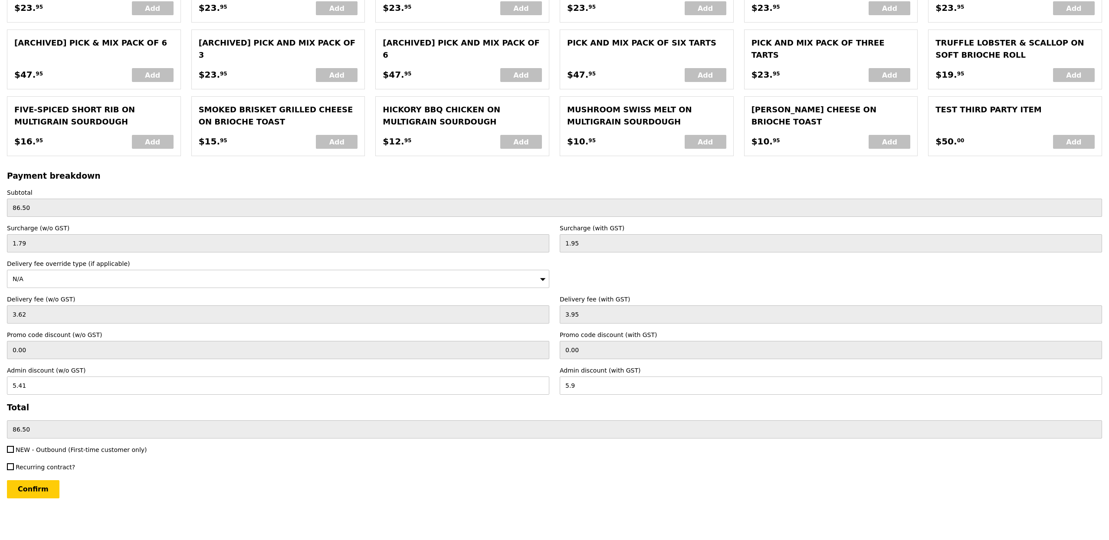
type input "Loading..."
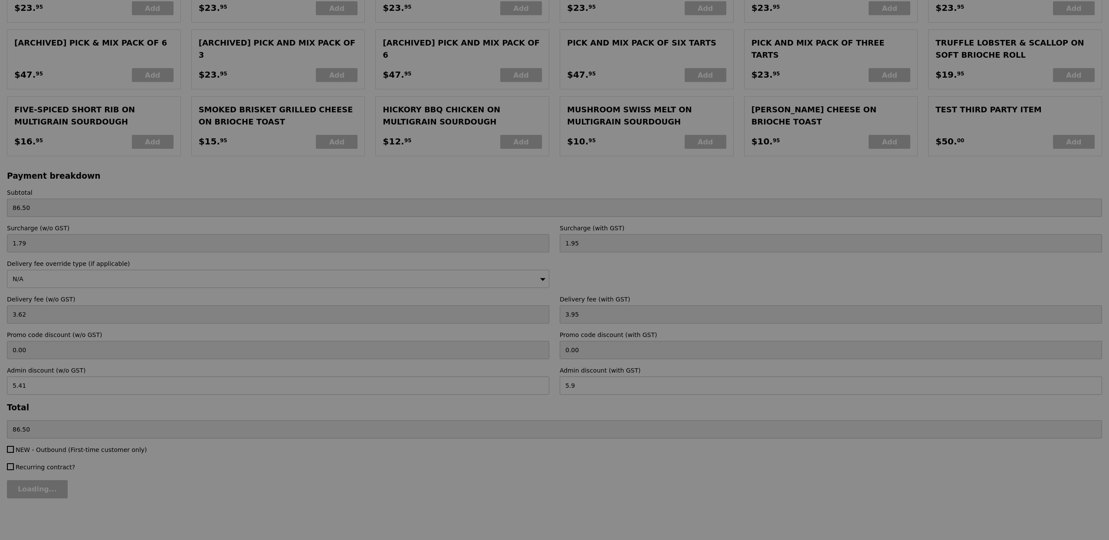
click at [38, 491] on div at bounding box center [554, 270] width 1109 height 540
type input "5.90"
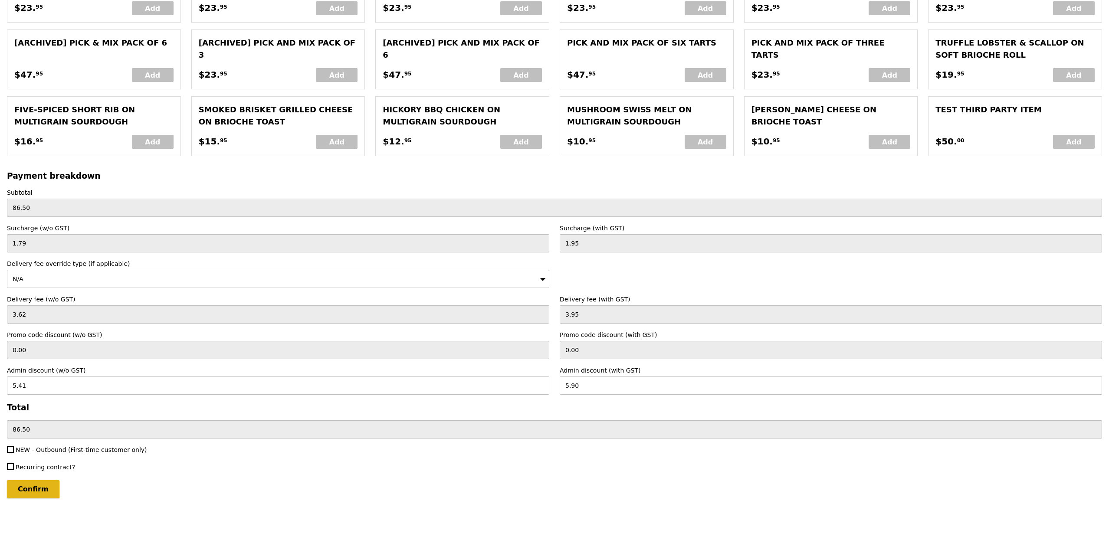
click at [40, 494] on input "Confirm" at bounding box center [33, 489] width 52 height 18
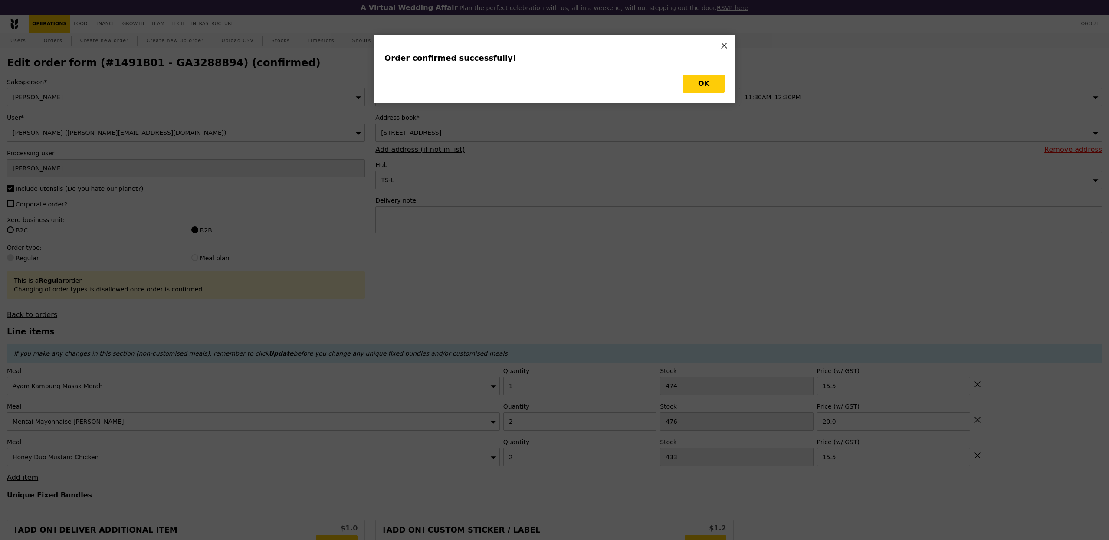
type input "Loading..."
checkbox input "false"
type input "2"
type input "433"
type input "15.50"
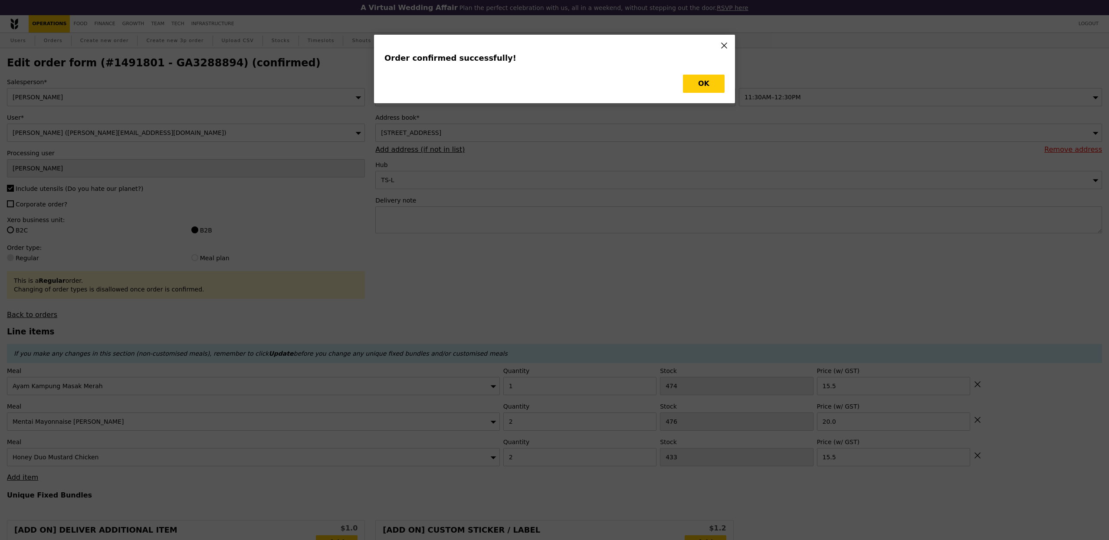
type input "20.00"
type input "1"
type input "474"
type input "15.50"
click at [727, 88] on div "Order confirmed successfully! OK" at bounding box center [554, 69] width 361 height 69
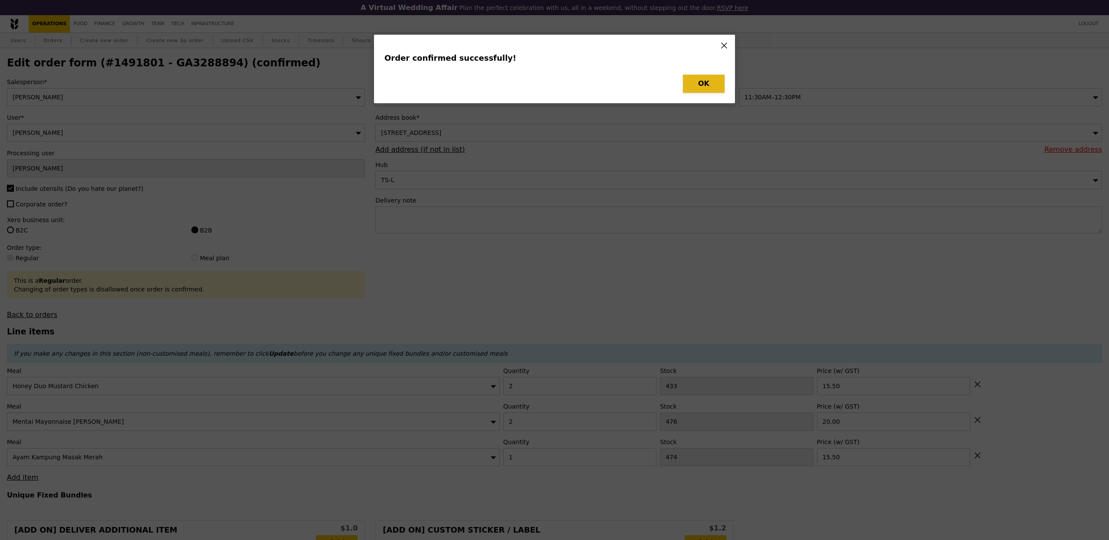
click at [704, 84] on button "OK" at bounding box center [704, 84] width 42 height 18
type input "431"
type input "474"
type input "473"
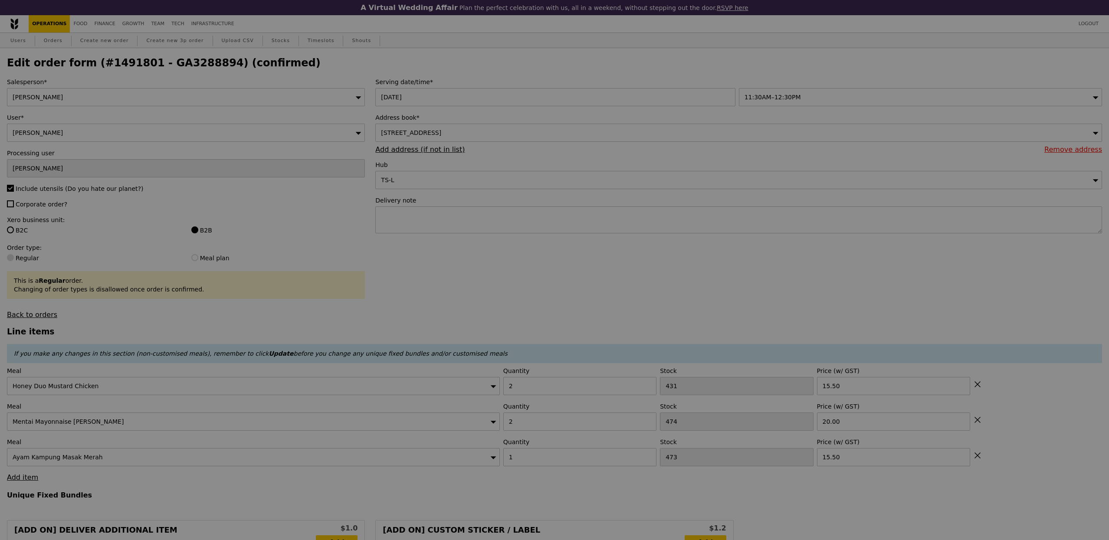
type input "Update"
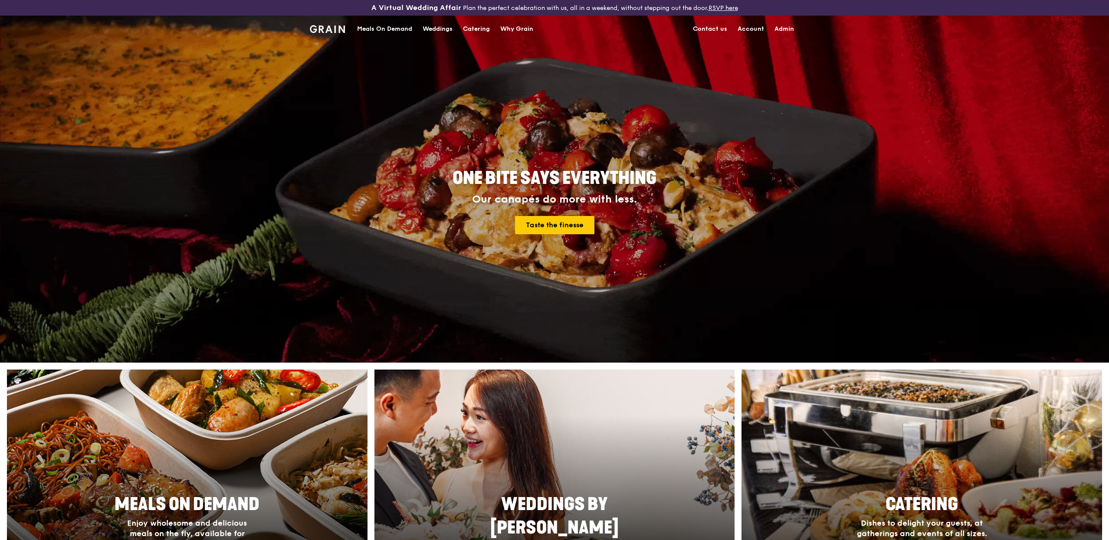
click at [370, 30] on div "Meals On Demand" at bounding box center [384, 29] width 55 height 26
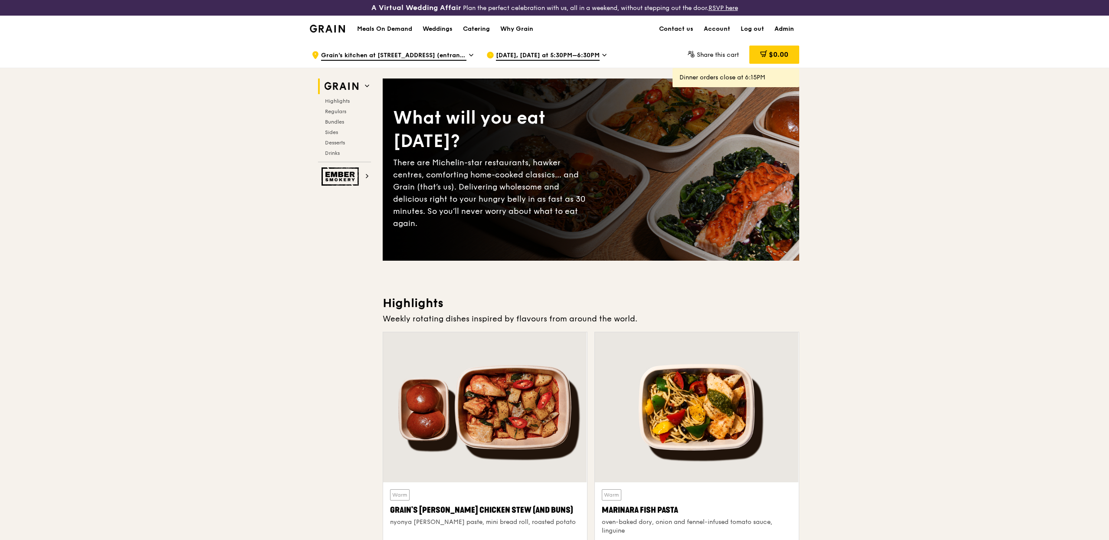
click at [789, 21] on link "Admin" at bounding box center [784, 29] width 30 height 26
select select "100"
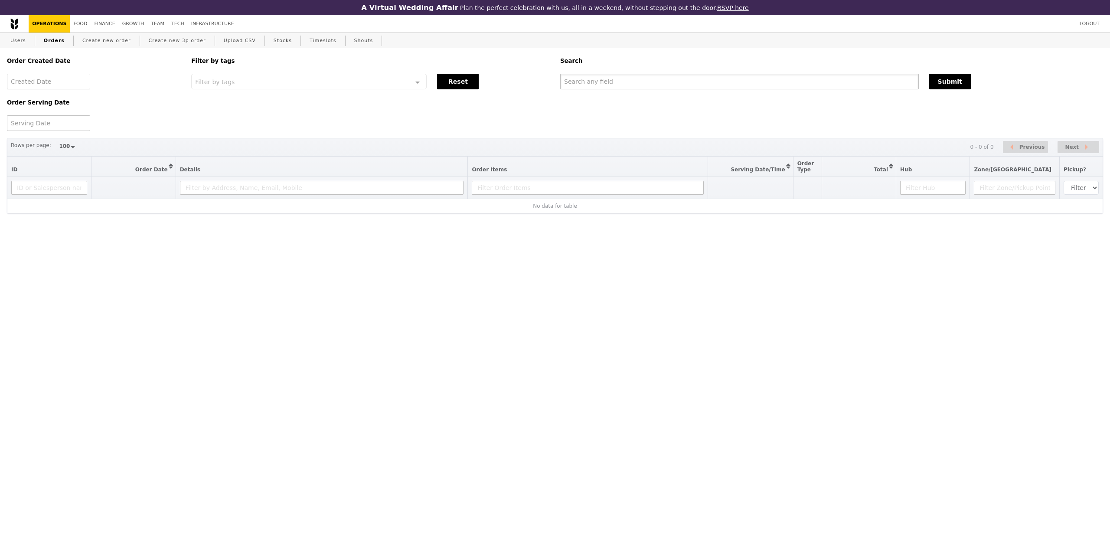
click at [568, 84] on input "text" at bounding box center [739, 82] width 359 height 16
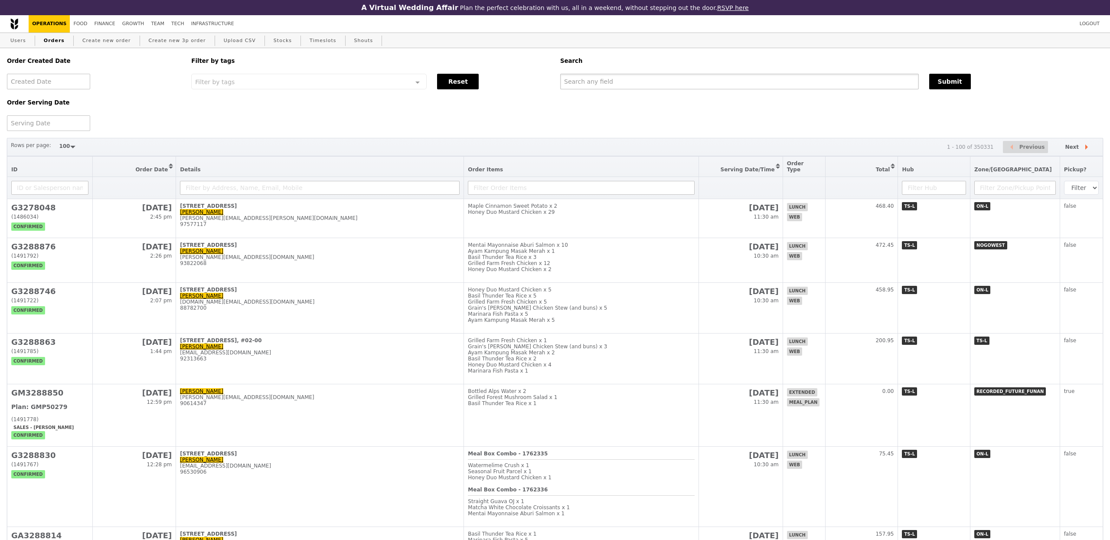
paste input "[PERSON_NAME][EMAIL_ADDRESS][DOMAIN_NAME]"
type input "[PERSON_NAME][EMAIL_ADDRESS][DOMAIN_NAME]"
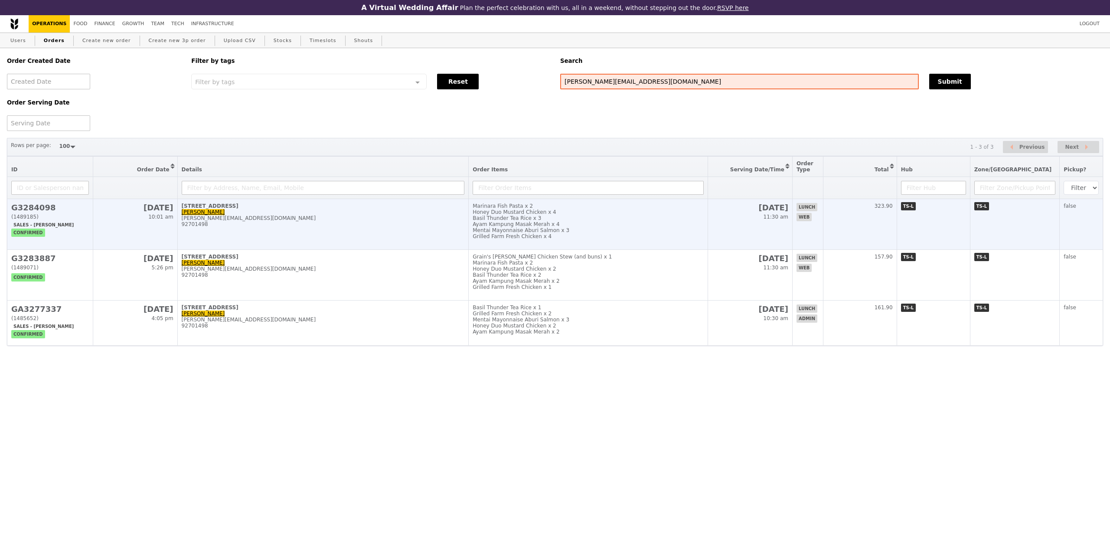
click at [366, 215] on td "1 Raffles Quay, #28-01 Audrey Chan audrey_ckl@yahoo.com 92701498" at bounding box center [322, 224] width 291 height 51
